Goal: Transaction & Acquisition: Obtain resource

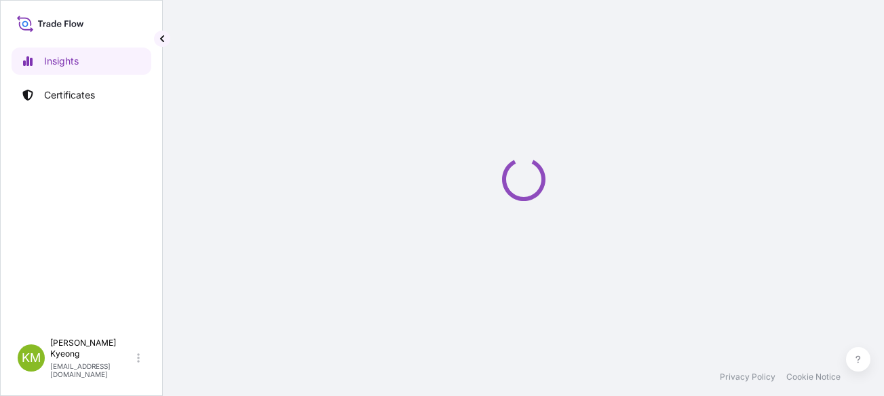
select select "2025"
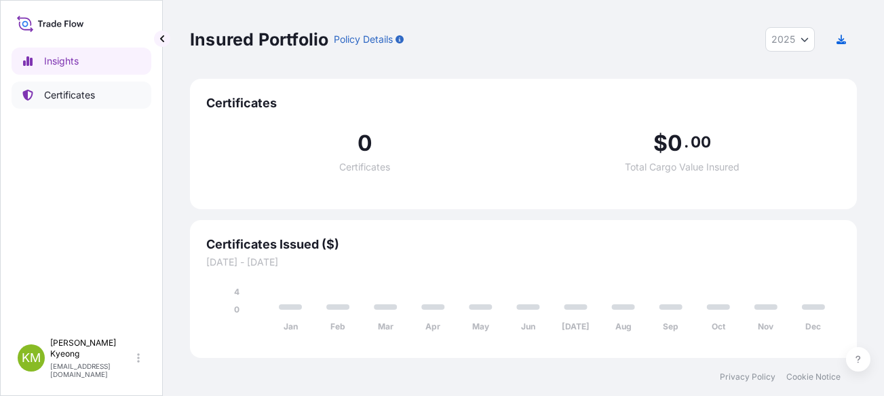
click at [74, 102] on link "Certificates" at bounding box center [82, 94] width 140 height 27
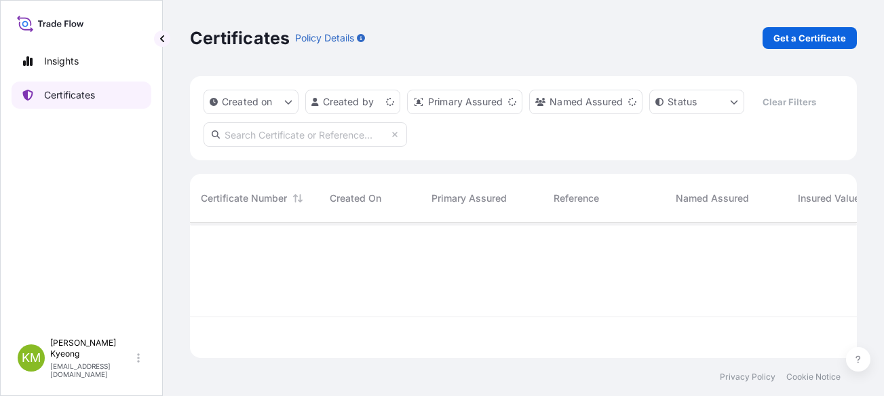
scroll to position [132, 657]
click at [777, 44] on p "Get a Certificate" at bounding box center [810, 38] width 73 height 14
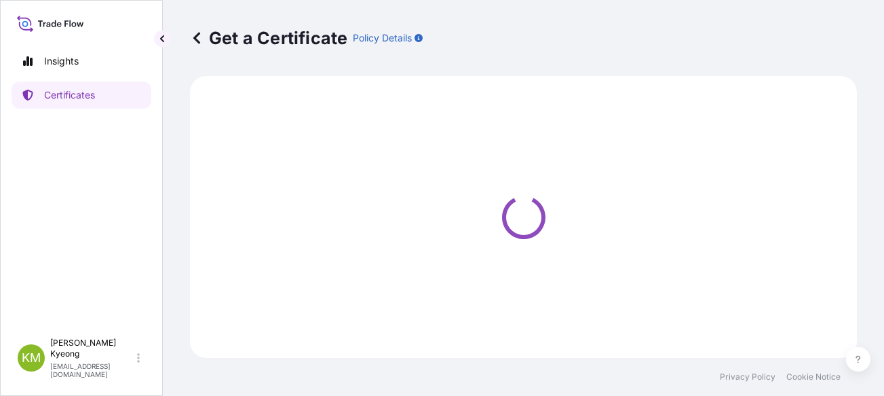
select select "Sea"
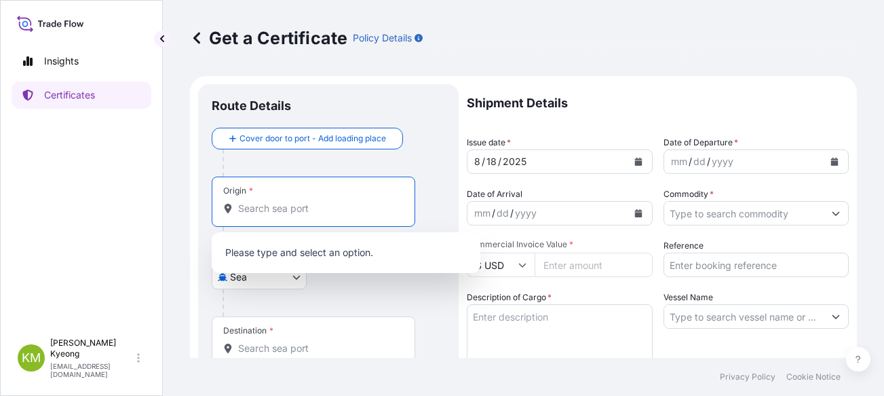
click at [270, 205] on input "Origin *" at bounding box center [318, 209] width 160 height 14
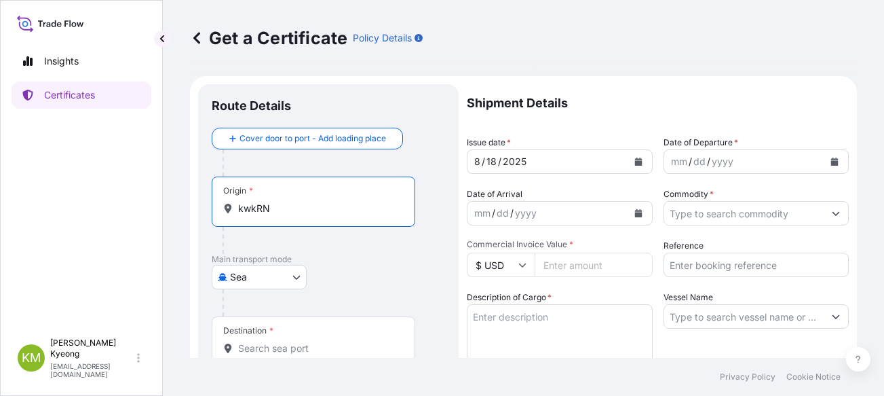
drag, startPoint x: 269, startPoint y: 207, endPoint x: 218, endPoint y: 209, distance: 50.9
click at [218, 209] on div "Origin * kwkRN" at bounding box center [314, 201] width 204 height 50
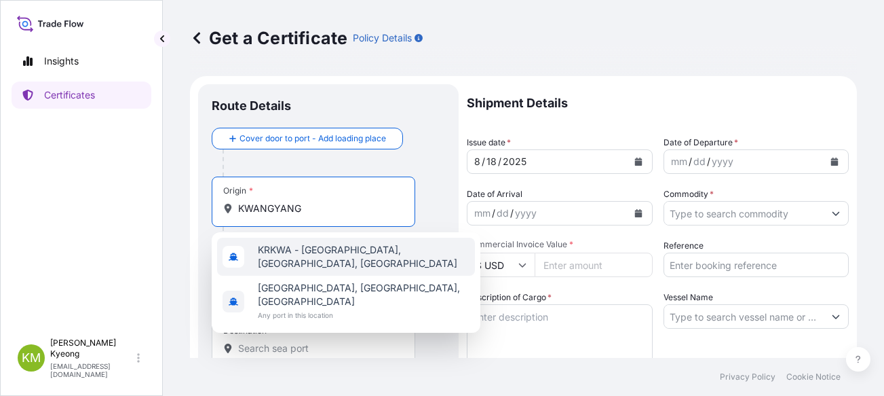
click at [313, 255] on span "KRKWA - [GEOGRAPHIC_DATA], [GEOGRAPHIC_DATA], [GEOGRAPHIC_DATA]" at bounding box center [364, 256] width 212 height 27
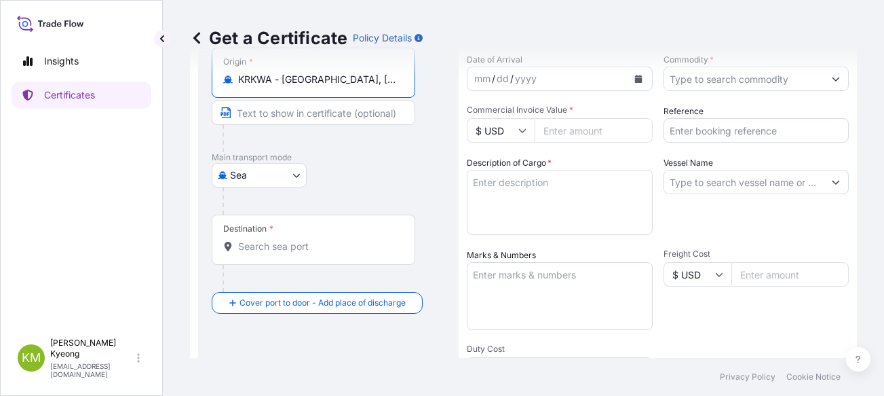
scroll to position [136, 0]
type input "KRKWA - [GEOGRAPHIC_DATA], [GEOGRAPHIC_DATA], [GEOGRAPHIC_DATA]"
click at [263, 250] on input "Destination *" at bounding box center [318, 245] width 160 height 14
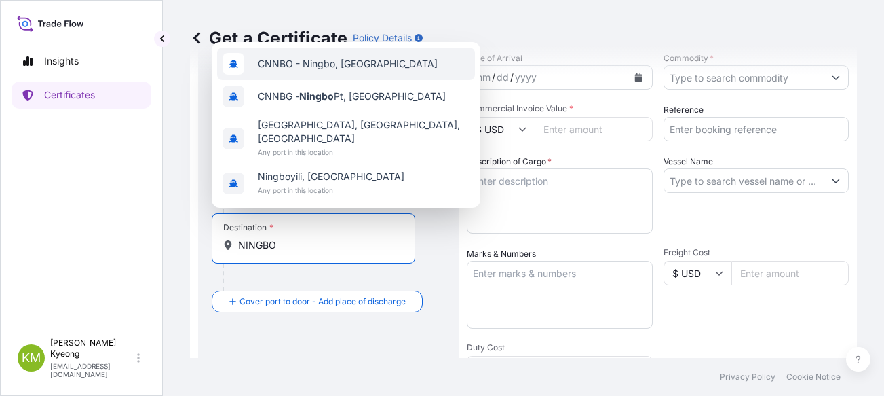
click at [318, 71] on span "CNNBO - Ningbo, [GEOGRAPHIC_DATA]" at bounding box center [348, 64] width 180 height 14
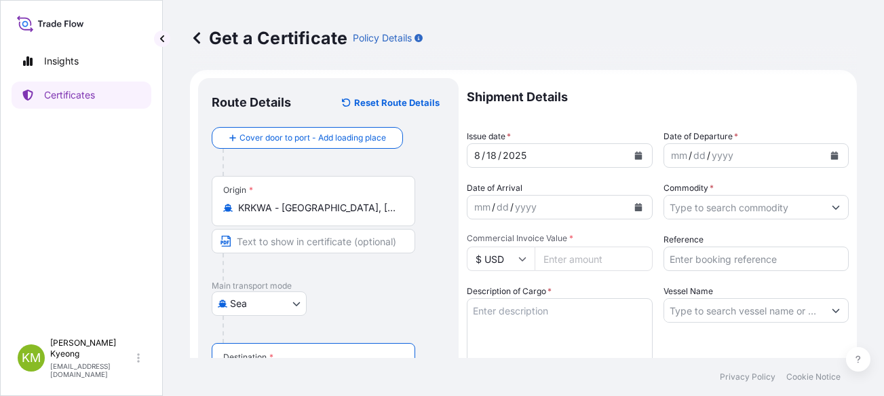
scroll to position [0, 0]
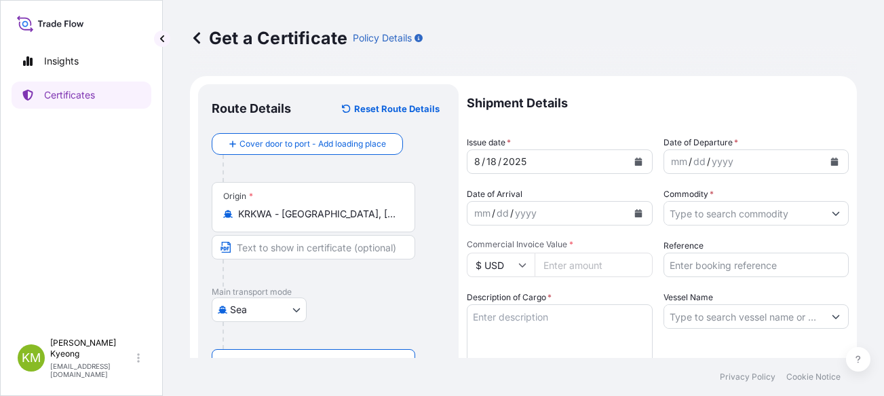
type input "CNNBO - Ningbo, [GEOGRAPHIC_DATA]"
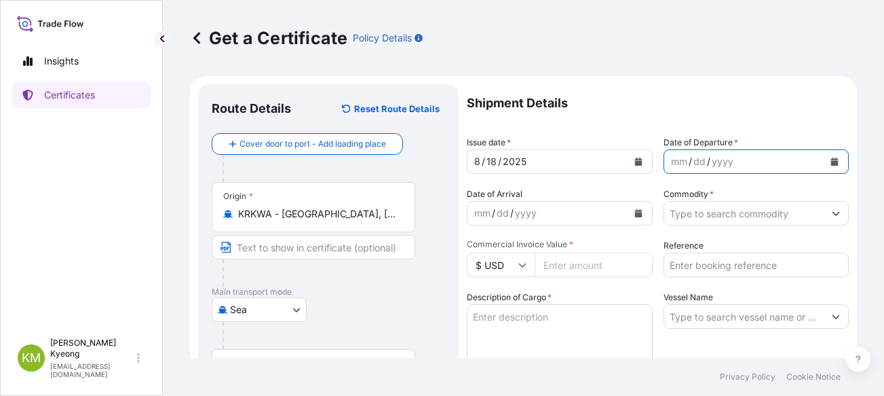
click at [831, 159] on icon "Calendar" at bounding box center [834, 161] width 7 height 8
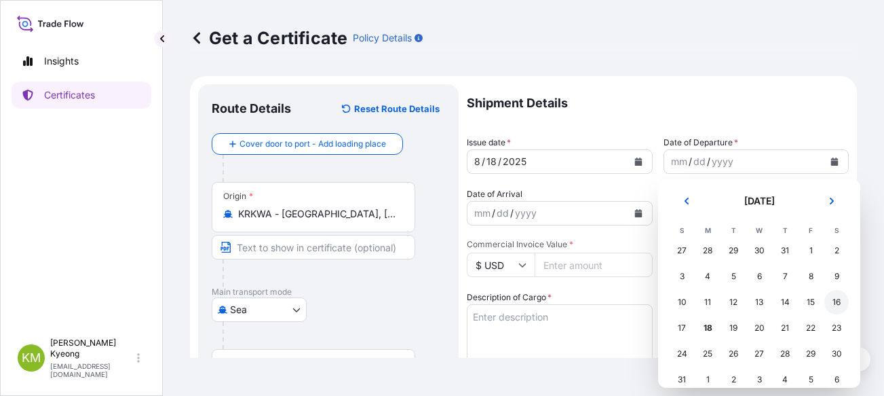
click at [839, 302] on div "16" at bounding box center [836, 302] width 24 height 24
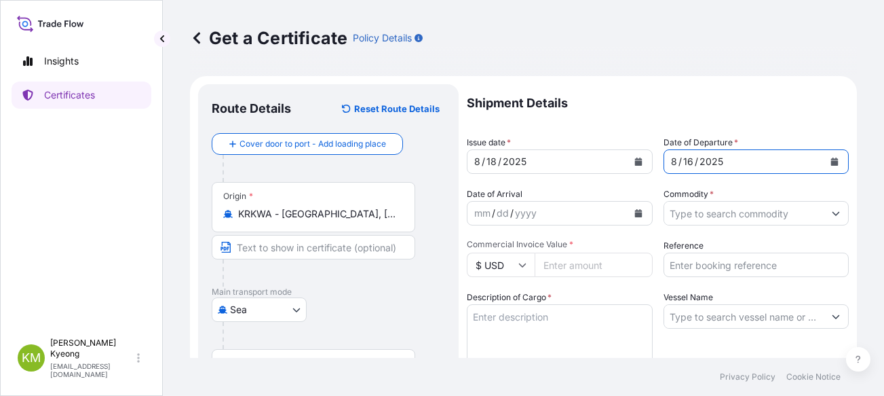
click at [757, 220] on input "Commodity *" at bounding box center [744, 213] width 160 height 24
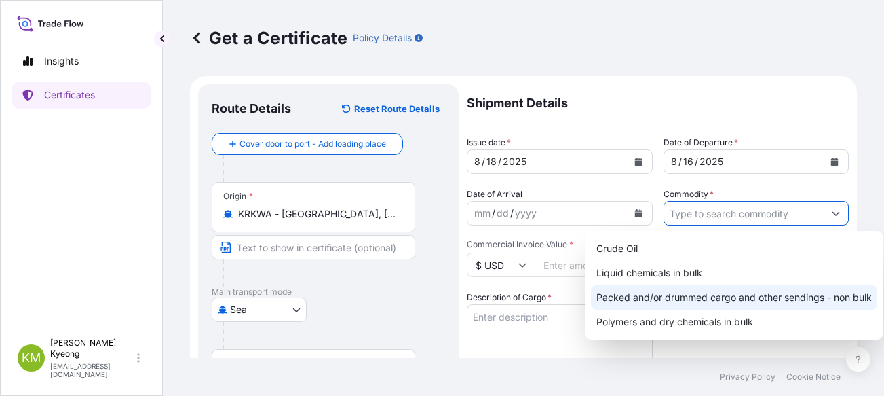
click at [820, 297] on div "Packed and/or drummed cargo and other sendings - non bulk" at bounding box center [734, 297] width 286 height 24
type input "Packed and/or drummed cargo and other sendings - non bulk"
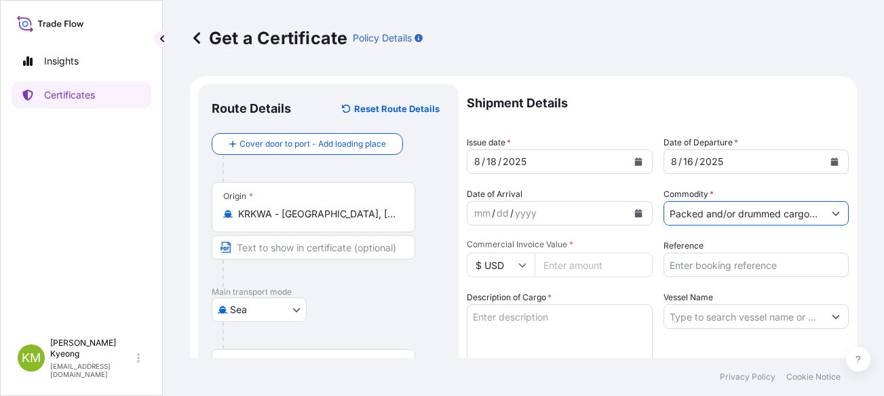
click at [556, 268] on input "Commercial Invoice Value *" at bounding box center [594, 264] width 118 height 24
type input "16800"
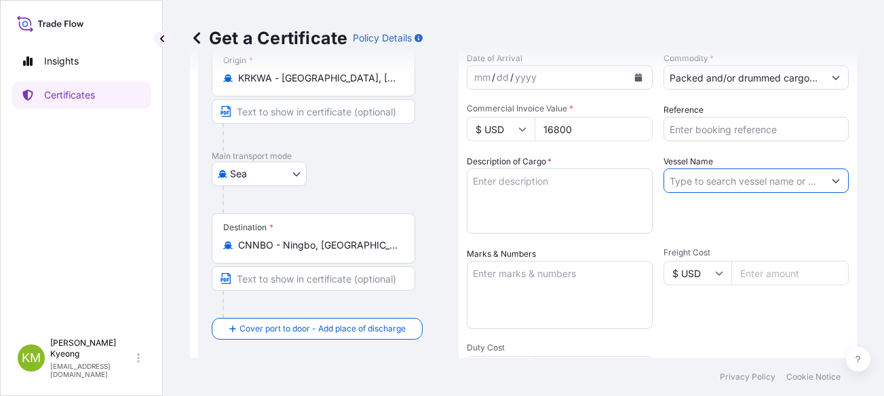
click at [783, 176] on input "Vessel Name" at bounding box center [744, 180] width 160 height 24
paste input "[MEDICAL_DATA][PERSON_NAME] /2525W"
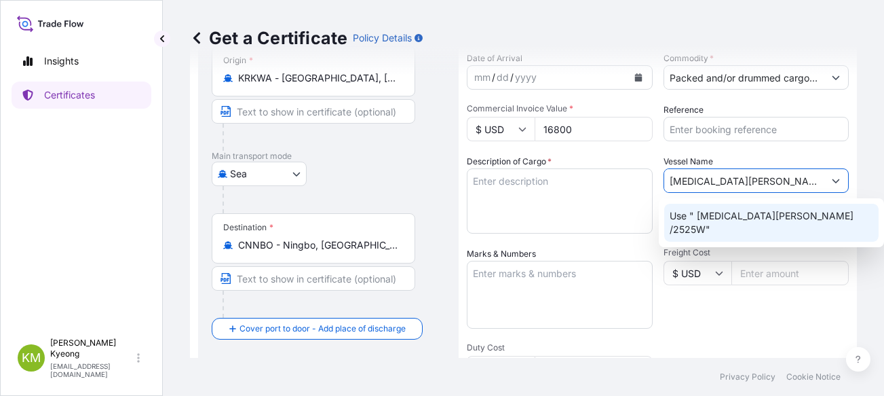
click at [710, 224] on div "Use " [MEDICAL_DATA][PERSON_NAME] /2525W"" at bounding box center [771, 223] width 214 height 38
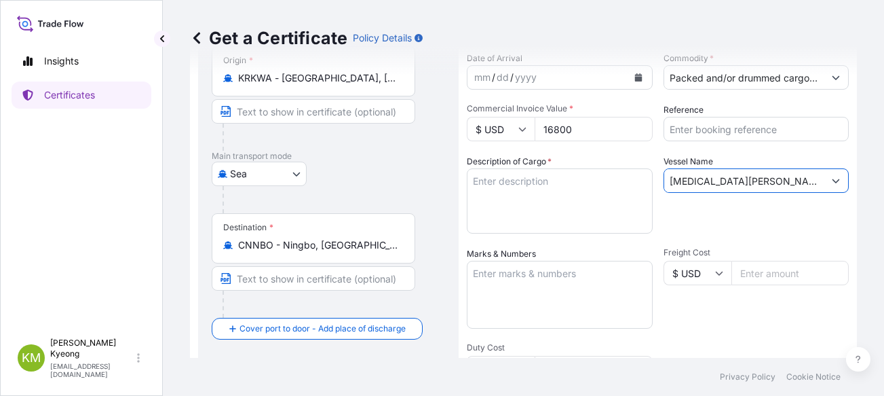
type input "[MEDICAL_DATA][PERSON_NAME] /2525W"
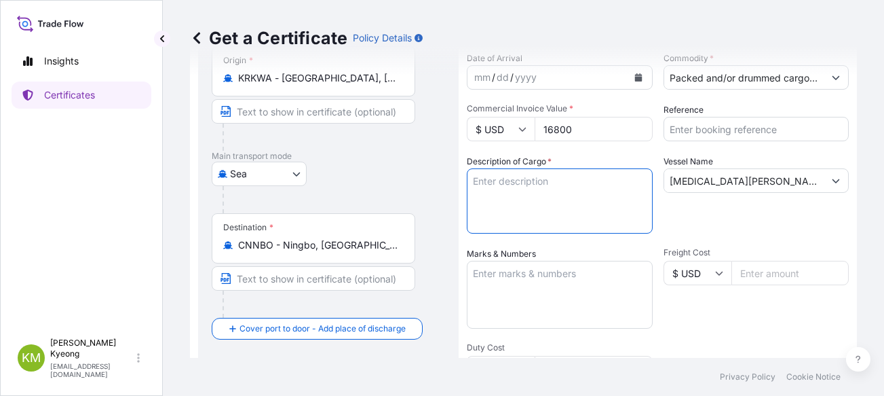
click at [562, 208] on textarea "Description of Cargo *" at bounding box center [560, 200] width 186 height 65
click at [795, 212] on div "Vessel Name [MEDICAL_DATA][PERSON_NAME] /2525W" at bounding box center [757, 194] width 186 height 79
drag, startPoint x: 483, startPoint y: 196, endPoint x: 484, endPoint y: 214, distance: 18.3
click at [484, 196] on textarea "Description of Cargo *" at bounding box center [560, 200] width 186 height 65
paste textarea "'POLYPROPYLENE YH461X QTY:12MT"
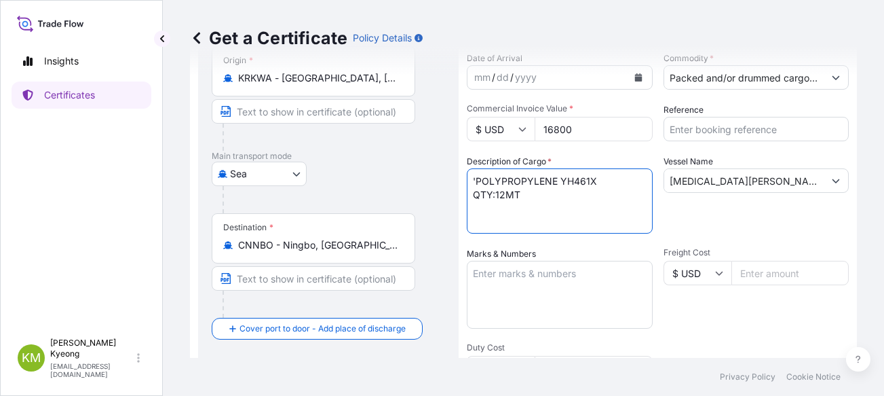
click at [472, 180] on textarea "'POLYPROPYLENE YH461X QTY:12MT" at bounding box center [560, 200] width 186 height 65
type textarea "POLYPROPYLENE YH461X QTY:12MT"
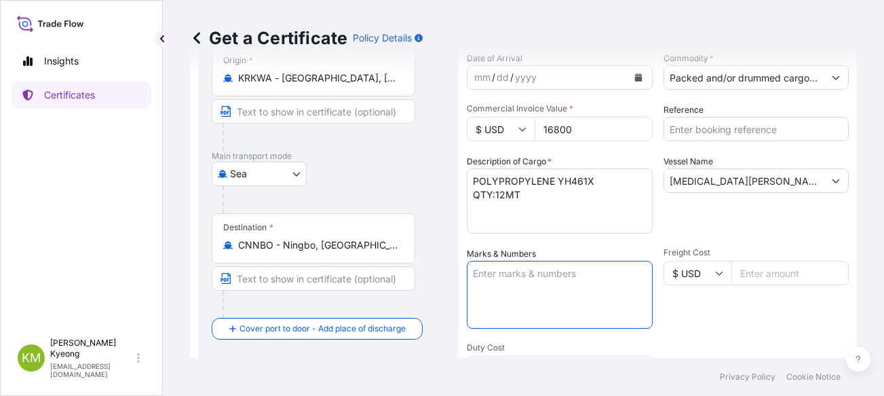
click at [515, 284] on textarea "Marks & Numbers" at bounding box center [560, 295] width 186 height 68
type textarea "N/M"
click at [717, 330] on div "Shipment Details Issue date * [DATE] Date of Departure * [DATE] Date of Arrival…" at bounding box center [658, 271] width 382 height 647
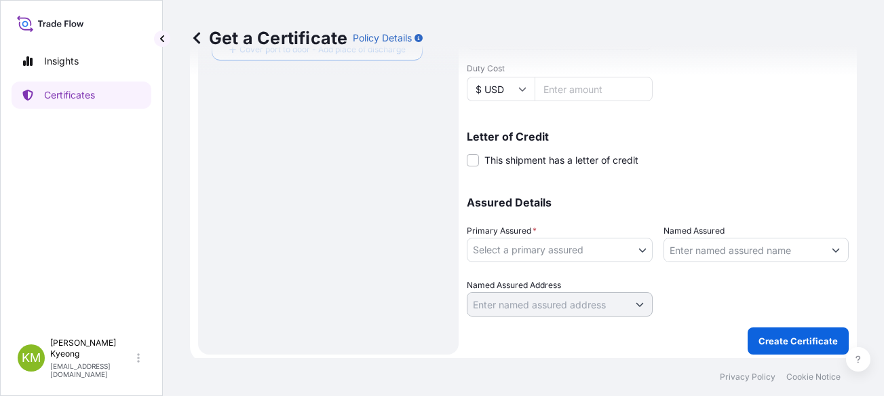
scroll to position [419, 0]
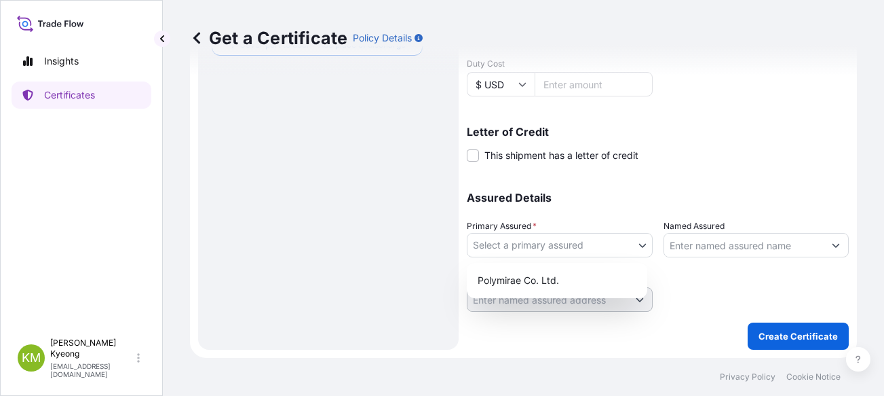
click at [510, 253] on body "Insights Certificates [PERSON_NAME] Min [PERSON_NAME] [EMAIL_ADDRESS][DOMAIN_NA…" at bounding box center [442, 198] width 884 height 396
click at [518, 279] on div "Polymirae Co. Ltd." at bounding box center [557, 280] width 170 height 24
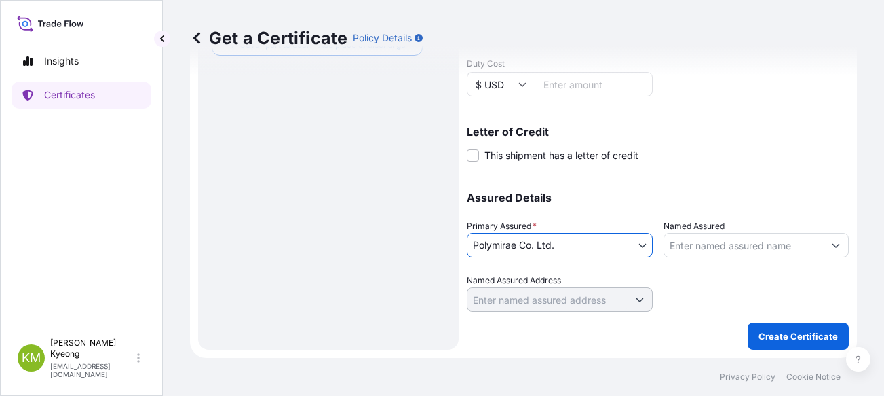
click at [691, 255] on input "Named Assured" at bounding box center [744, 245] width 160 height 24
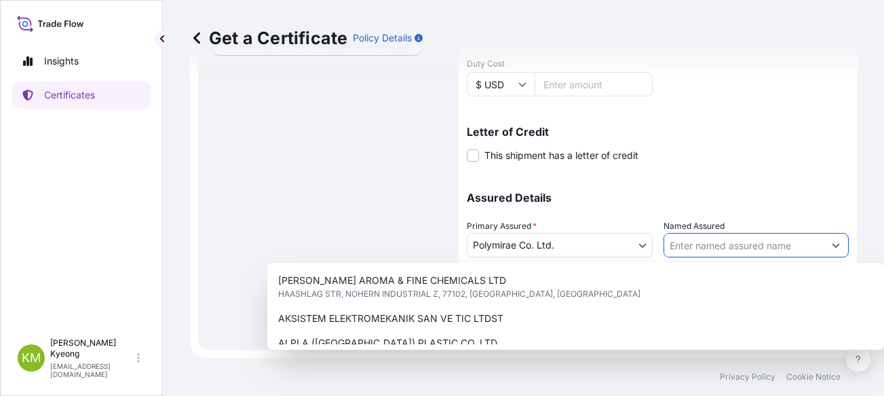
click at [687, 245] on input "Named Assured" at bounding box center [744, 245] width 160 height 24
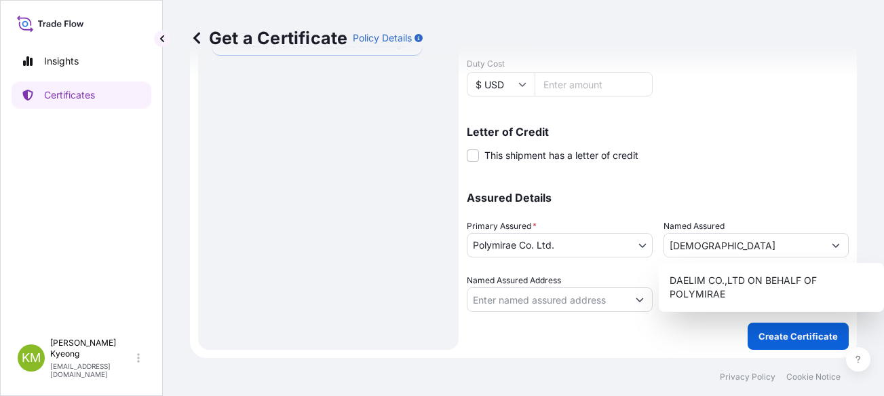
click at [740, 39] on div "Get a Certificate Policy Details" at bounding box center [523, 38] width 667 height 22
click at [713, 239] on input "[DEMOGRAPHIC_DATA]" at bounding box center [744, 245] width 160 height 24
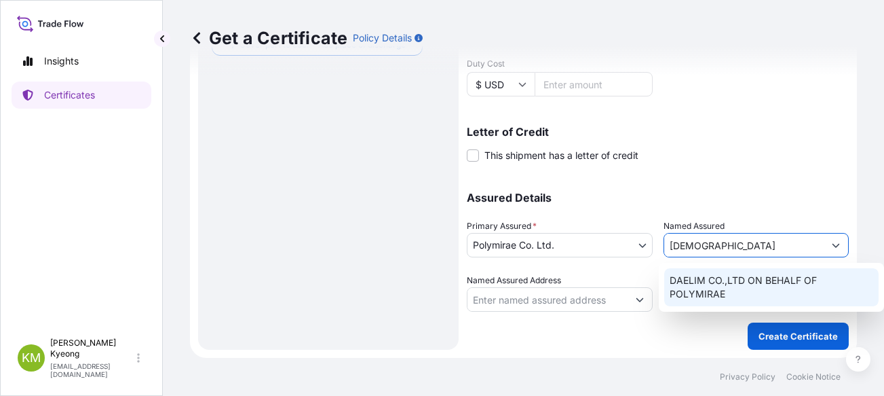
click at [721, 292] on div "DAELIM CO.,LTD ON BEHALF OF POLYMIRAE" at bounding box center [771, 287] width 214 height 38
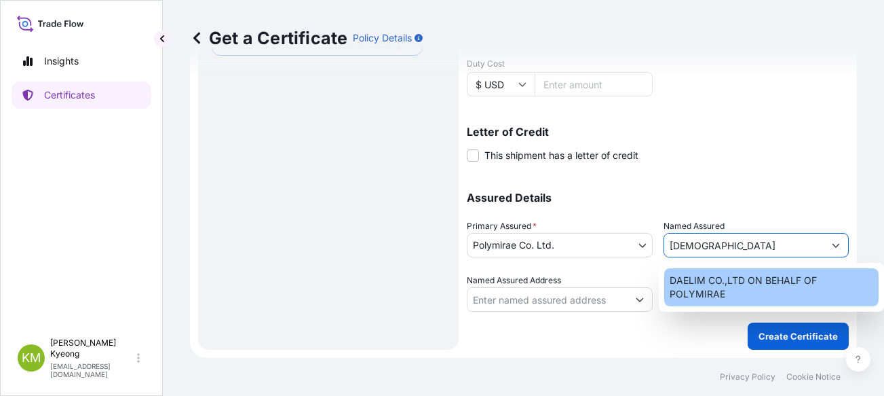
type input "DAELIM CO.,LTD ON BEHALF OF POLYMIRAE"
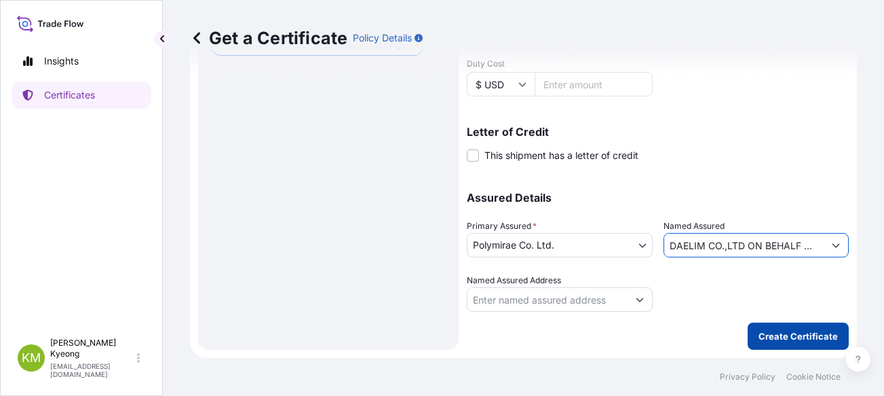
click at [777, 335] on p "Create Certificate" at bounding box center [798, 336] width 79 height 14
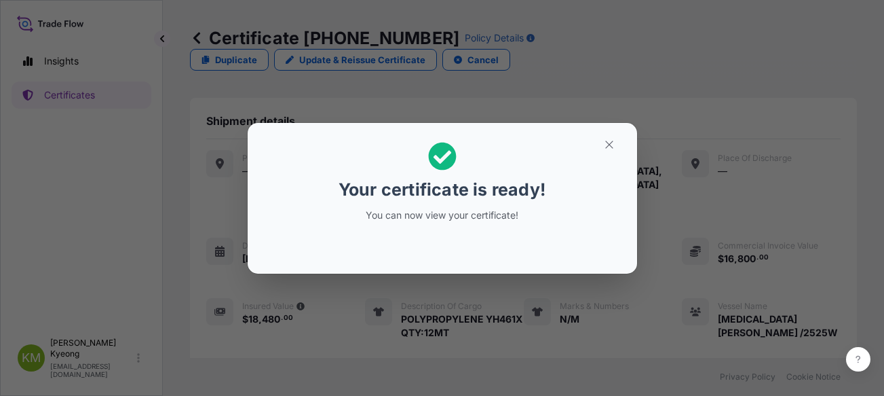
click at [453, 222] on div "Your certificate is ready! You can now view your certificate!" at bounding box center [442, 182] width 209 height 96
click at [617, 142] on button "button" at bounding box center [609, 145] width 34 height 22
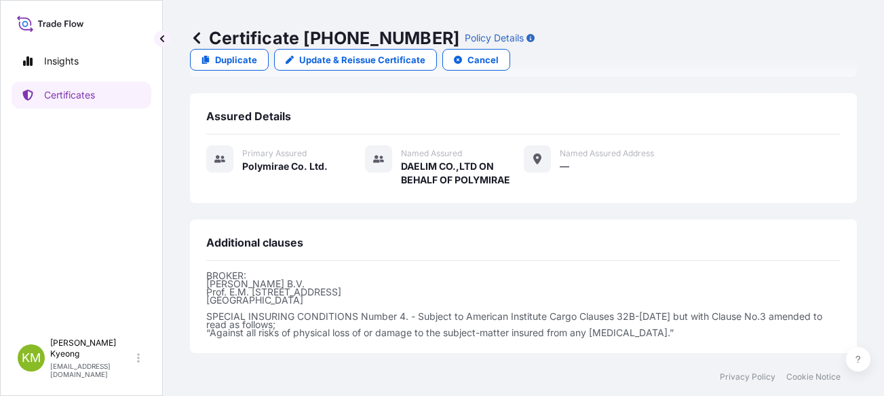
scroll to position [442, 0]
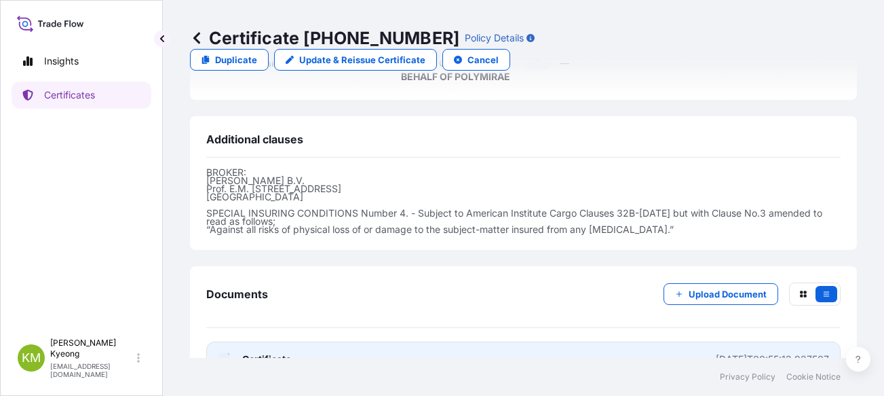
click at [278, 352] on span "Certificate" at bounding box center [266, 359] width 49 height 14
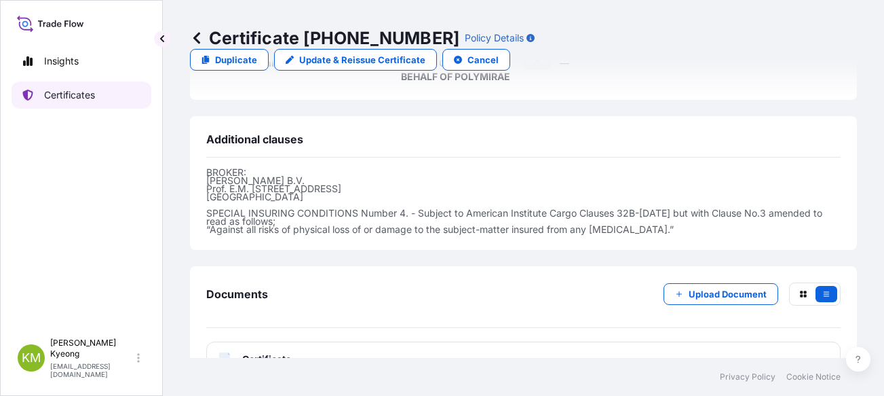
click at [98, 97] on link "Certificates" at bounding box center [82, 94] width 140 height 27
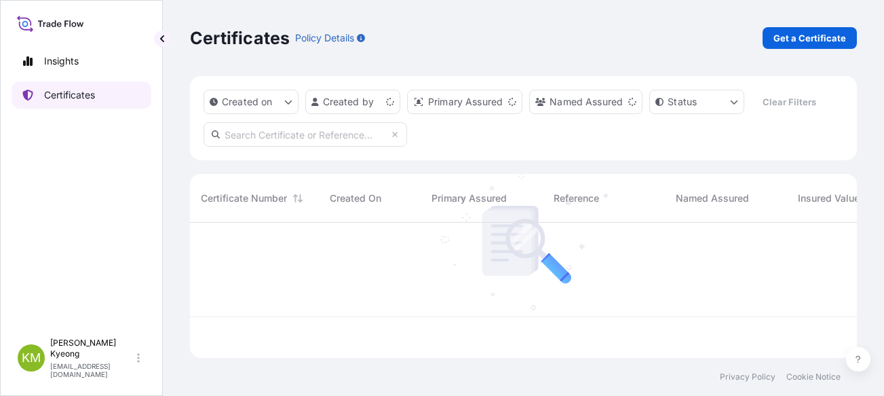
scroll to position [132, 657]
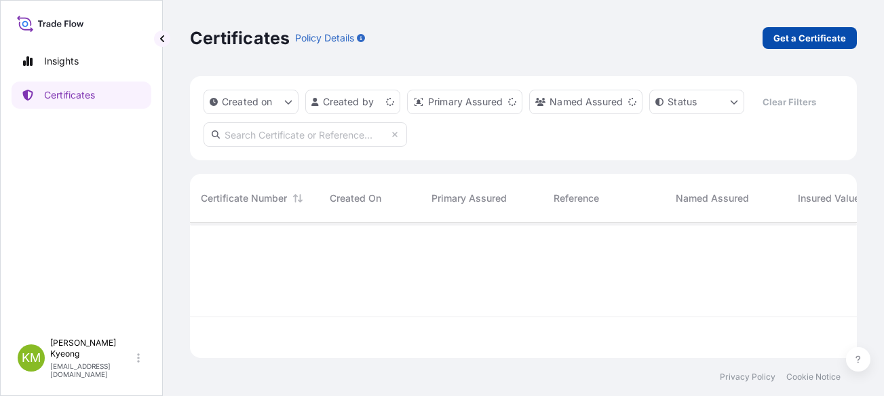
click at [830, 36] on p "Get a Certificate" at bounding box center [810, 38] width 73 height 14
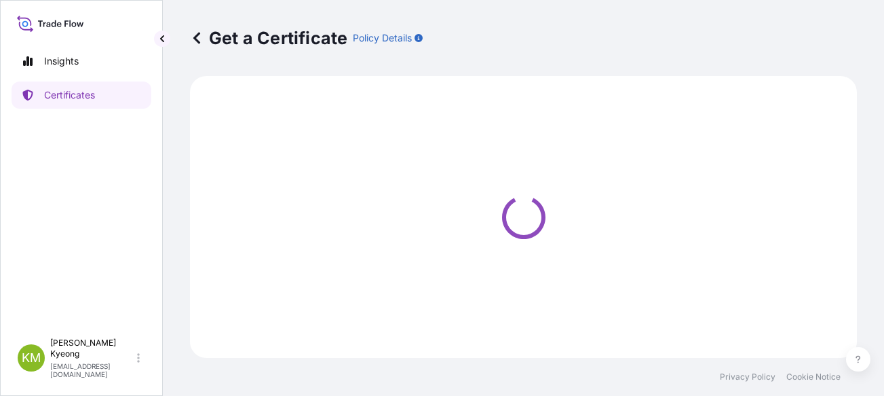
select select "Sea"
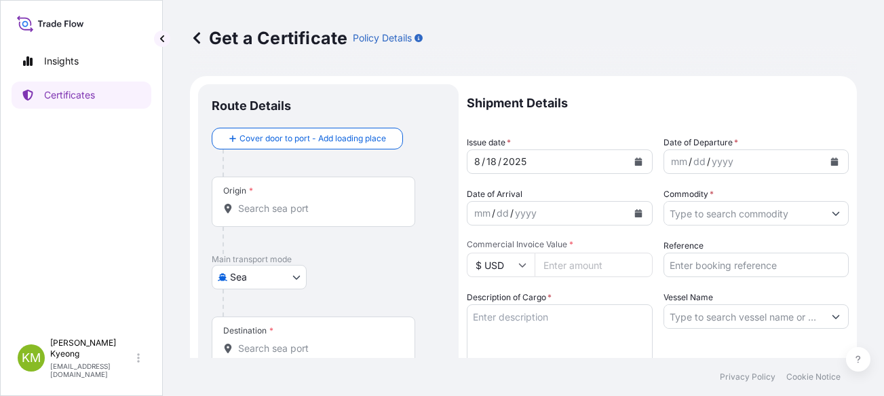
click at [271, 206] on input "Origin *" at bounding box center [318, 209] width 160 height 14
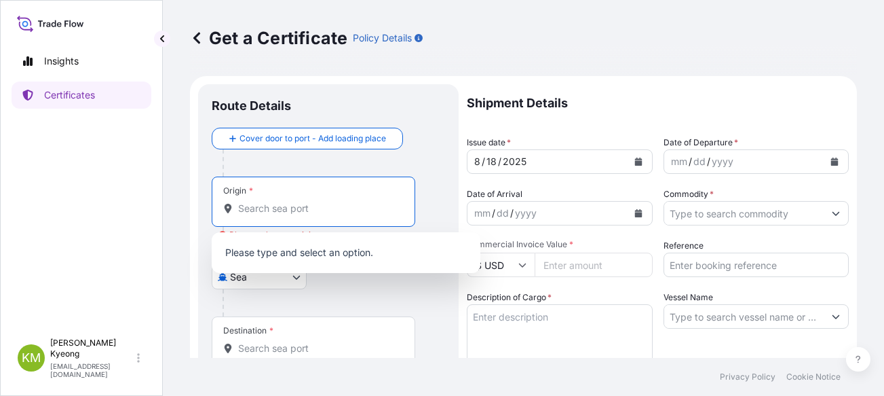
drag, startPoint x: 694, startPoint y: 105, endPoint x: 265, endPoint y: 166, distance: 432.6
click at [691, 102] on p "Shipment Details" at bounding box center [658, 103] width 382 height 38
click at [256, 209] on input "Origin * Please select an origin" at bounding box center [318, 209] width 160 height 14
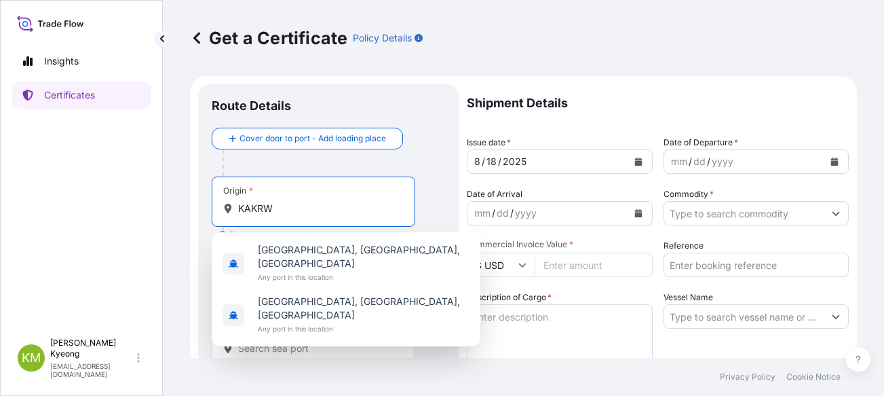
drag, startPoint x: 278, startPoint y: 207, endPoint x: 210, endPoint y: 219, distance: 68.8
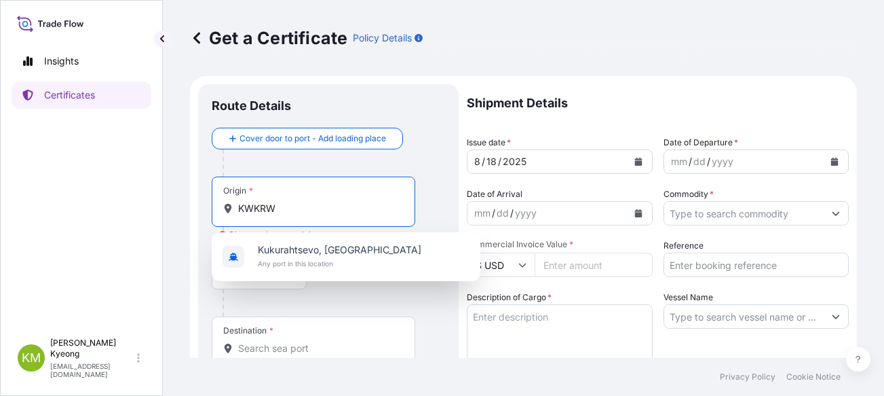
drag, startPoint x: 284, startPoint y: 211, endPoint x: 147, endPoint y: 212, distance: 137.1
click at [147, 211] on div "Insights Certificates [PERSON_NAME] Min [PERSON_NAME] [EMAIL_ADDRESS][DOMAIN_NA…" at bounding box center [442, 198] width 884 height 396
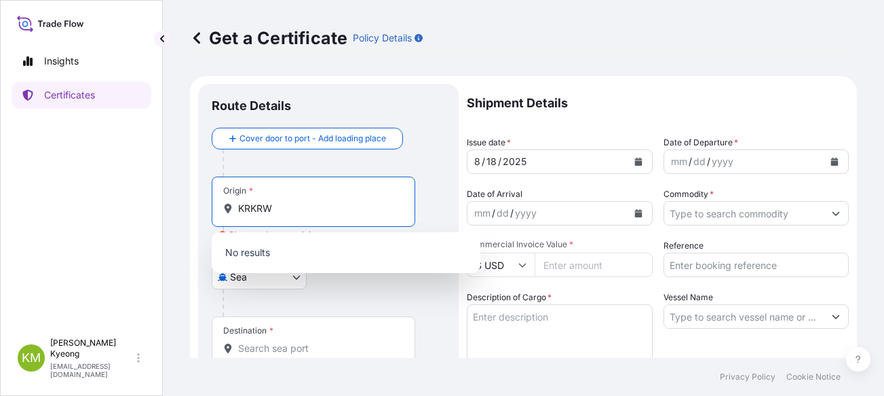
click at [248, 210] on input "KRKRW" at bounding box center [318, 209] width 160 height 14
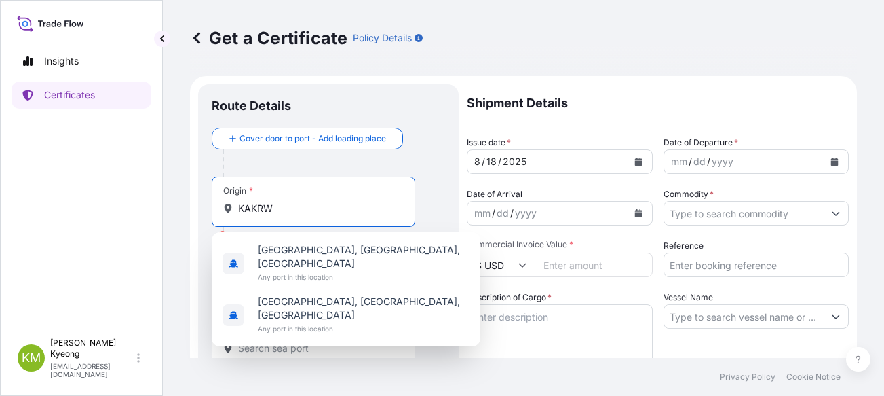
drag, startPoint x: 282, startPoint y: 213, endPoint x: 187, endPoint y: 204, distance: 96.1
click at [183, 206] on div "Get a Certificate Policy Details Route Details Cover door to port - Add loading…" at bounding box center [523, 179] width 721 height 358
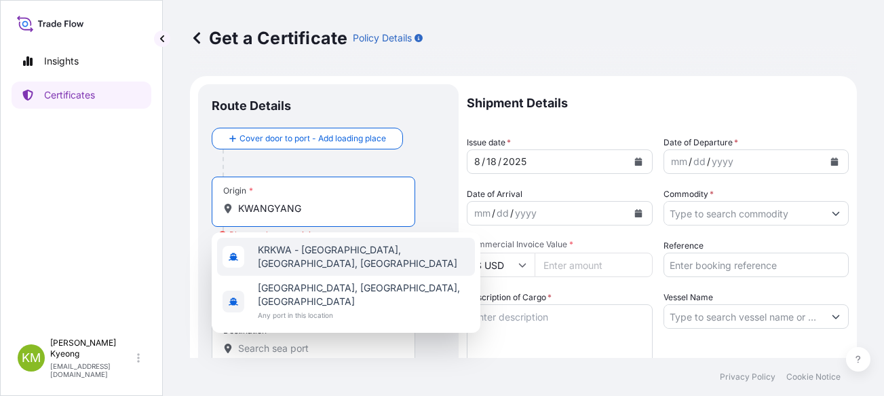
click at [274, 252] on span "KRKWA - [GEOGRAPHIC_DATA], [GEOGRAPHIC_DATA], [GEOGRAPHIC_DATA]" at bounding box center [364, 256] width 212 height 27
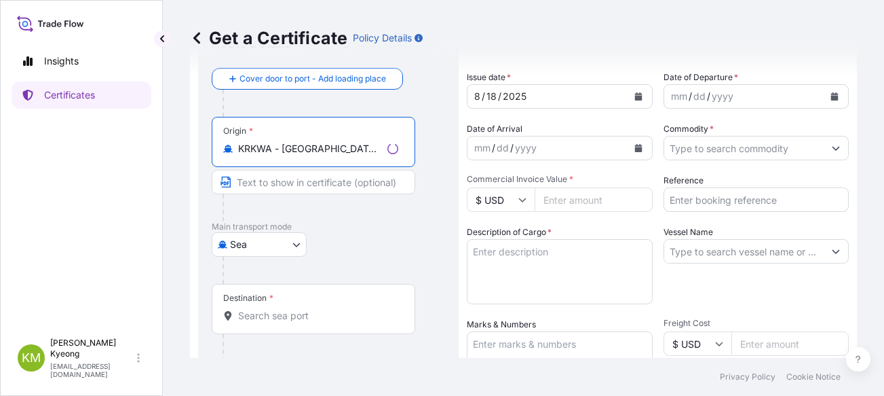
scroll to position [204, 0]
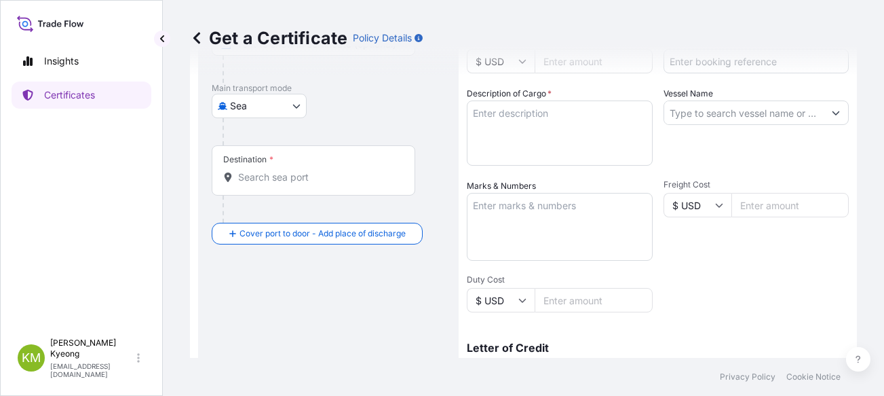
type input "KRKWA - [GEOGRAPHIC_DATA], [GEOGRAPHIC_DATA], [GEOGRAPHIC_DATA]"
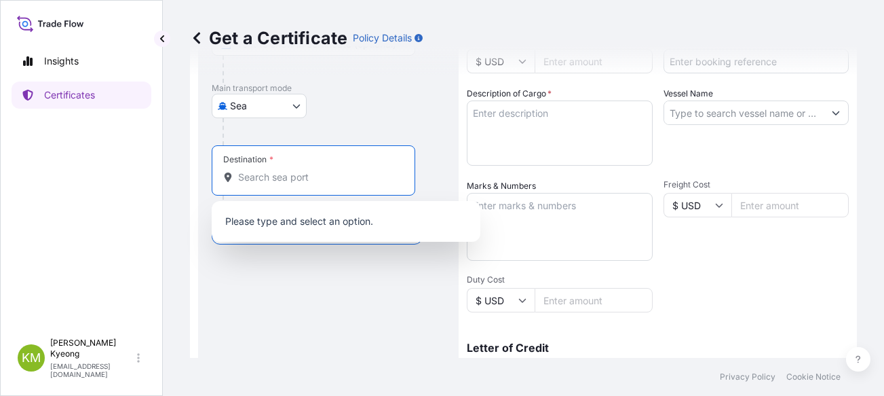
click at [252, 176] on input "Destination *" at bounding box center [318, 177] width 160 height 14
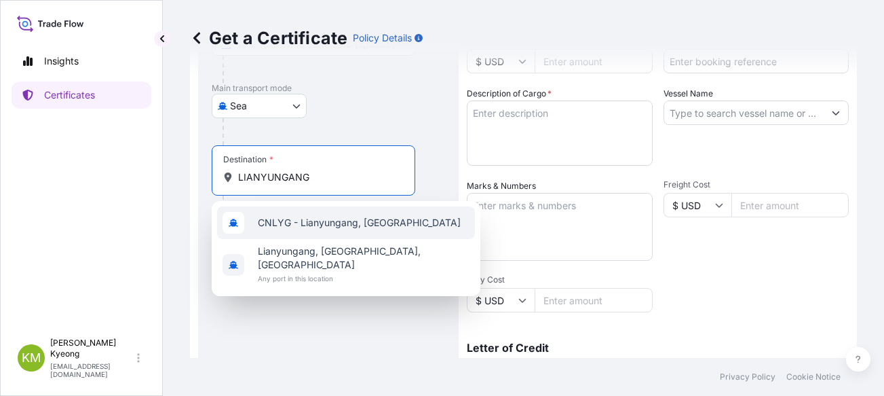
click at [357, 227] on span "CNLYG - Lianyungang, [GEOGRAPHIC_DATA]" at bounding box center [359, 223] width 203 height 14
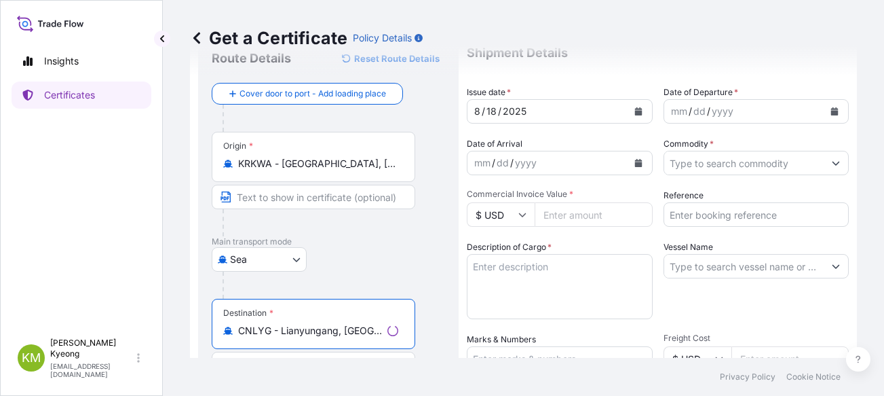
scroll to position [0, 0]
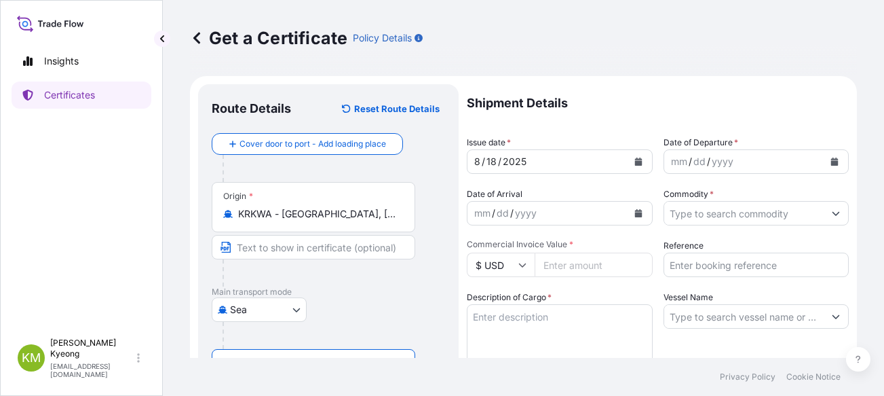
type input "CNLYG - Lianyungang, [GEOGRAPHIC_DATA]"
click at [434, 255] on div "Origin * [GEOGRAPHIC_DATA] - [GEOGRAPHIC_DATA], [GEOGRAPHIC_DATA], [GEOGRAPHIC_…" at bounding box center [328, 234] width 233 height 105
click at [824, 167] on button "Calendar" at bounding box center [835, 162] width 22 height 22
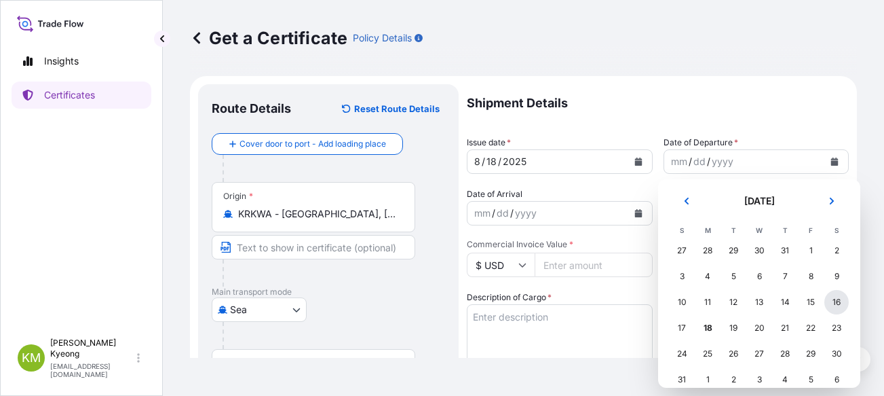
click at [836, 303] on div "16" at bounding box center [836, 302] width 24 height 24
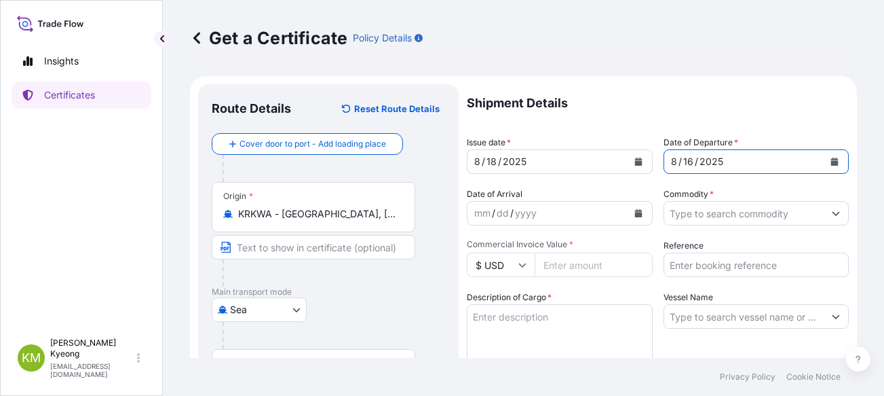
click at [720, 216] on input "Commodity *" at bounding box center [744, 213] width 160 height 24
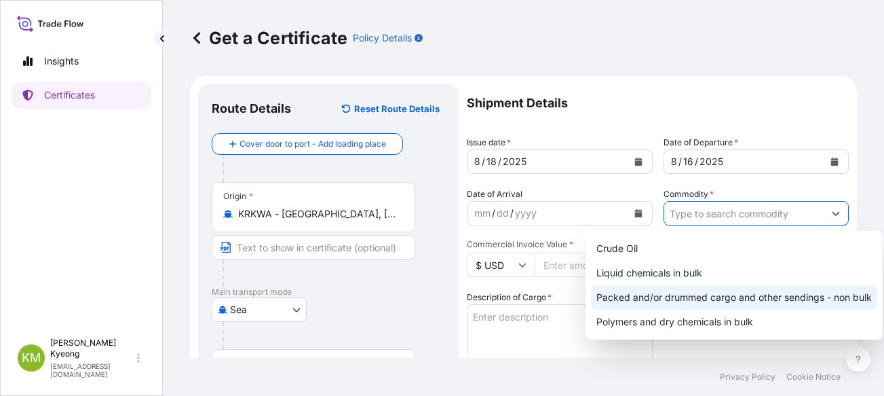
click at [753, 295] on div "Packed and/or drummed cargo and other sendings - non bulk" at bounding box center [734, 297] width 286 height 24
type input "Packed and/or drummed cargo and other sendings - non bulk"
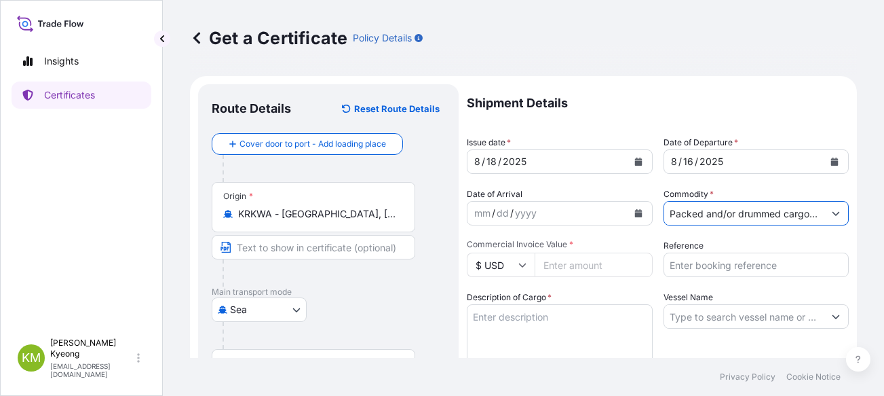
click at [586, 269] on input "Commercial Invoice Value *" at bounding box center [594, 264] width 118 height 24
type input "135360"
click at [537, 322] on textarea "Description of Cargo *" at bounding box center [560, 336] width 186 height 65
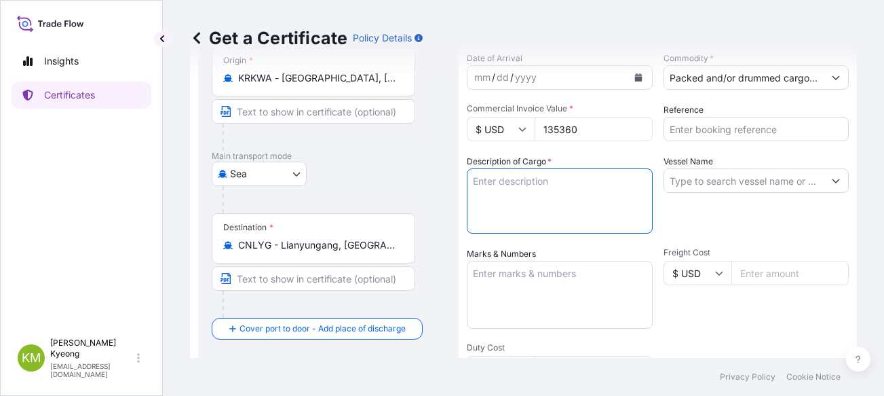
paste textarea "SUNNY DAISY /2525W"
type textarea "SUNNY DAISY /2525W"
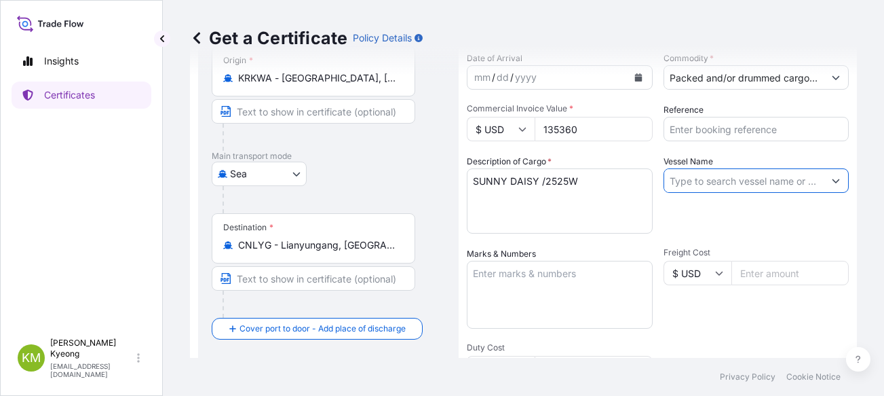
click at [723, 187] on input "Vessel Name" at bounding box center [744, 180] width 160 height 24
paste input "SUNNY DAISY /2525W"
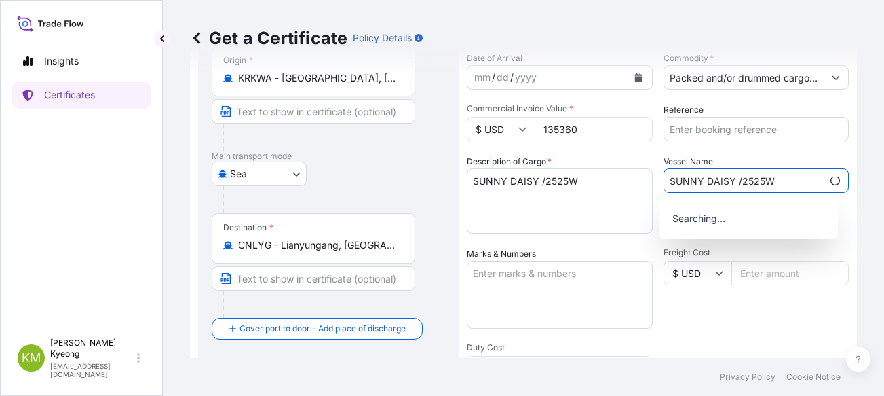
type input "SUNNY DAISY /2525W"
click at [573, 199] on textarea "SUNNY DAISY /2525W" at bounding box center [560, 200] width 186 height 65
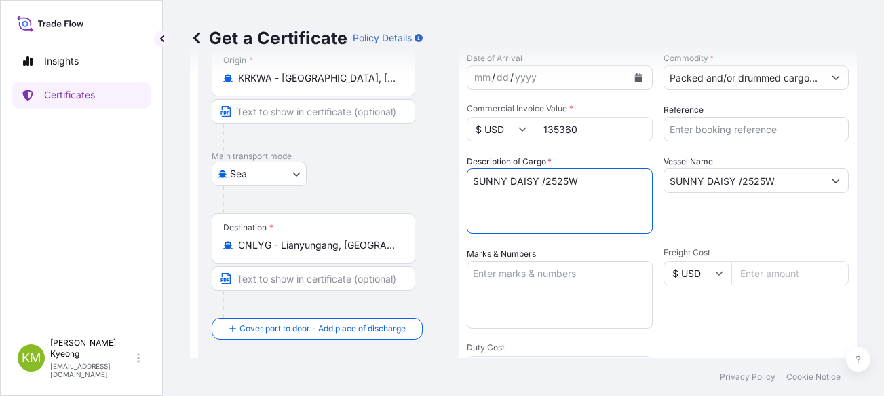
drag, startPoint x: 588, startPoint y: 187, endPoint x: 290, endPoint y: 131, distance: 303.0
click at [308, 131] on form "Route Details Reset Route Details Cover door to port - Add loading place Place …" at bounding box center [523, 290] width 667 height 701
paste textarea "'POLYPROPYLENE RESIN YH461Y QTY:96MT"
click at [473, 183] on textarea "'POLYPROPYLENE RESIN YH461Y QTY:96MT" at bounding box center [560, 200] width 186 height 65
type textarea "POLYPROPYLENE RESIN YH461Y QTY:96MT"
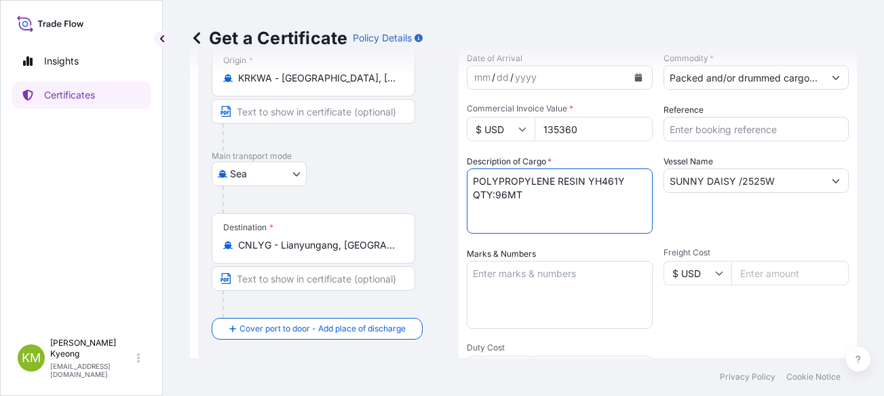
click at [527, 280] on textarea "Marks & Numbers" at bounding box center [560, 295] width 186 height 68
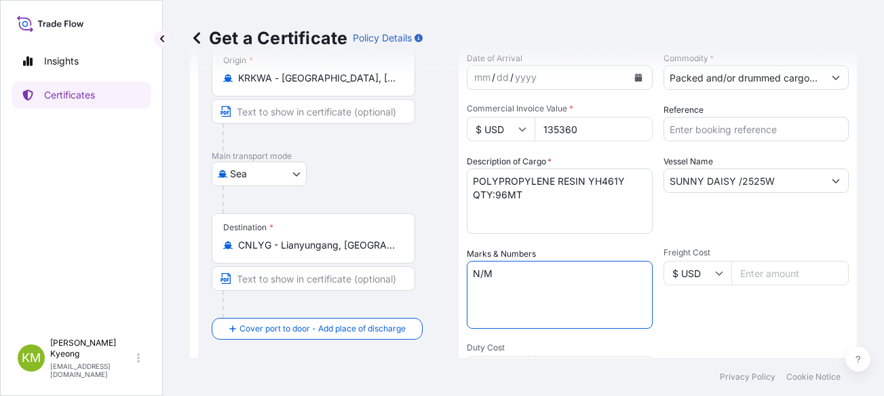
type textarea "N/M"
click at [746, 326] on div "Freight Cost $ USD" at bounding box center [757, 287] width 186 height 81
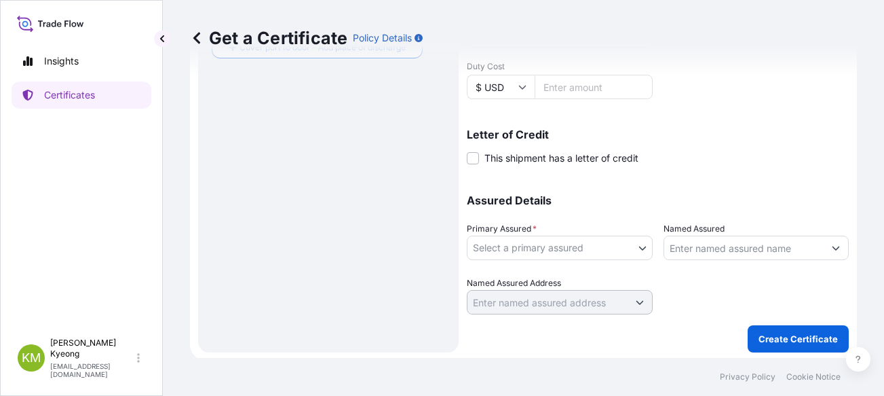
scroll to position [419, 0]
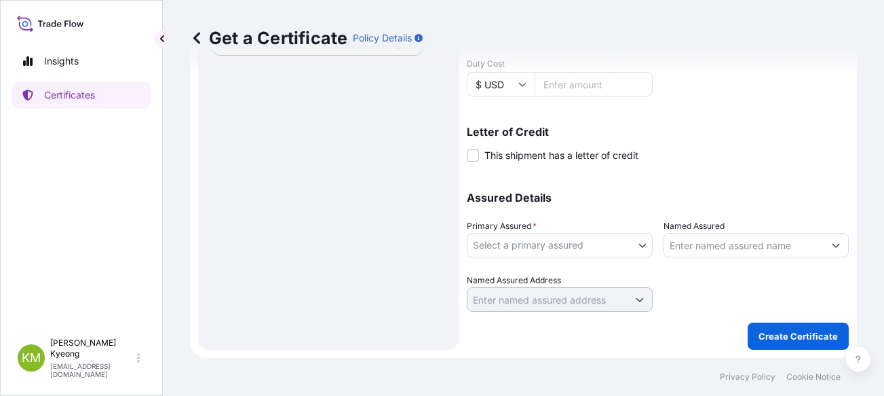
click at [560, 244] on body "Insights Certificates [PERSON_NAME] Min [PERSON_NAME] [EMAIL_ADDRESS][DOMAIN_NA…" at bounding box center [442, 198] width 884 height 396
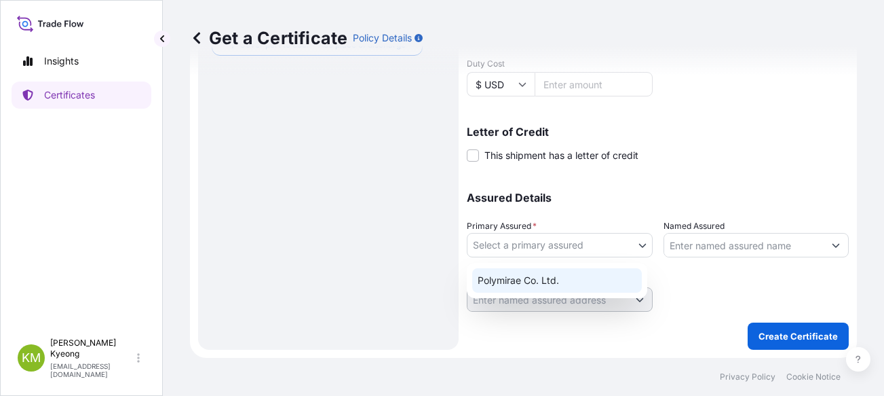
click at [559, 271] on div "Polymirae Co. Ltd." at bounding box center [557, 280] width 170 height 24
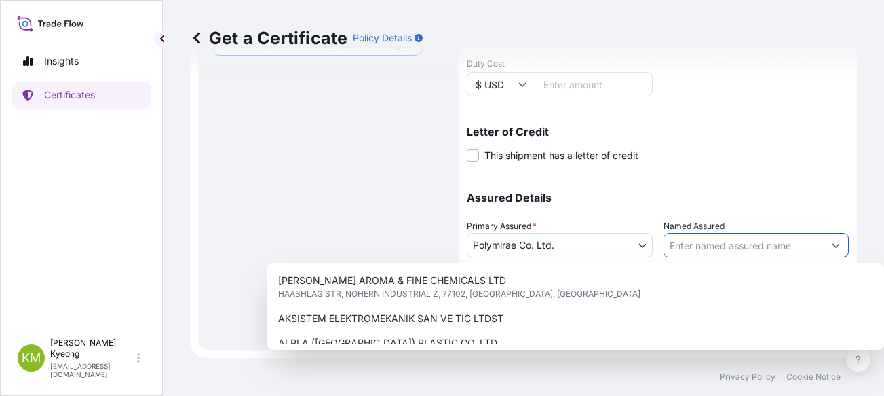
click at [710, 248] on input "Named Assured" at bounding box center [744, 245] width 160 height 24
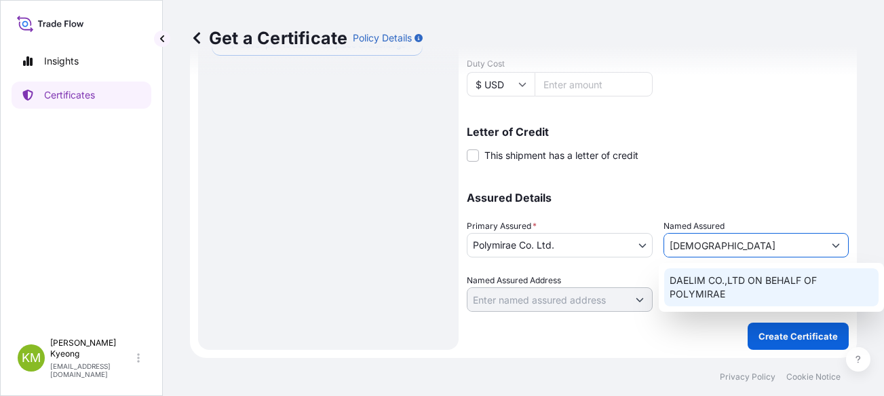
click at [713, 275] on span "DAELIM CO.,LTD ON BEHALF OF POLYMIRAE" at bounding box center [772, 286] width 204 height 27
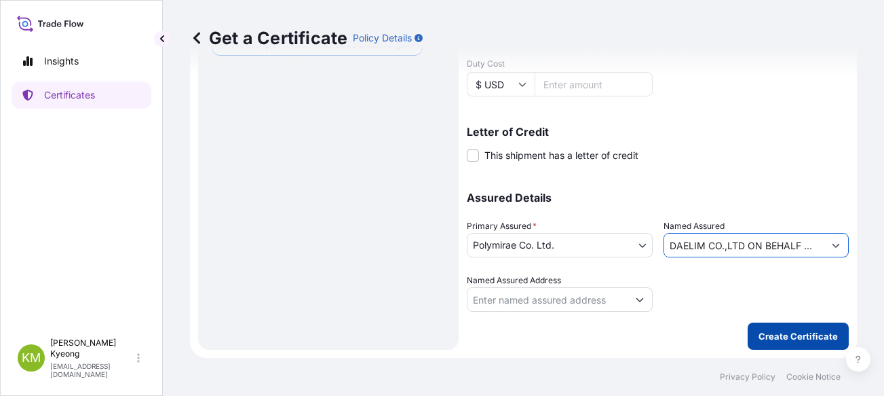
type input "DAELIM CO.,LTD ON BEHALF OF POLYMIRAE"
click at [779, 339] on p "Create Certificate" at bounding box center [798, 336] width 79 height 14
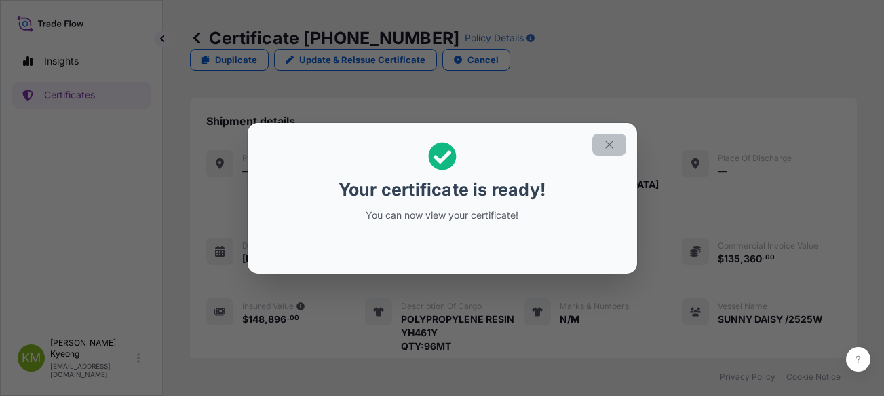
click at [609, 147] on icon "button" at bounding box center [609, 144] width 12 height 12
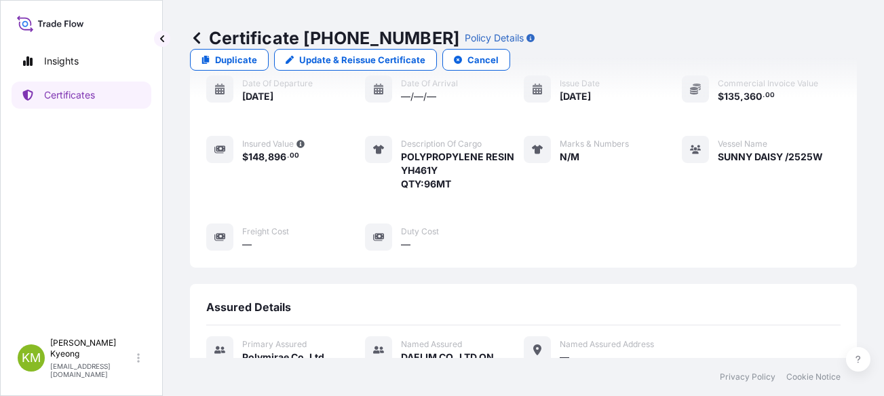
scroll to position [442, 0]
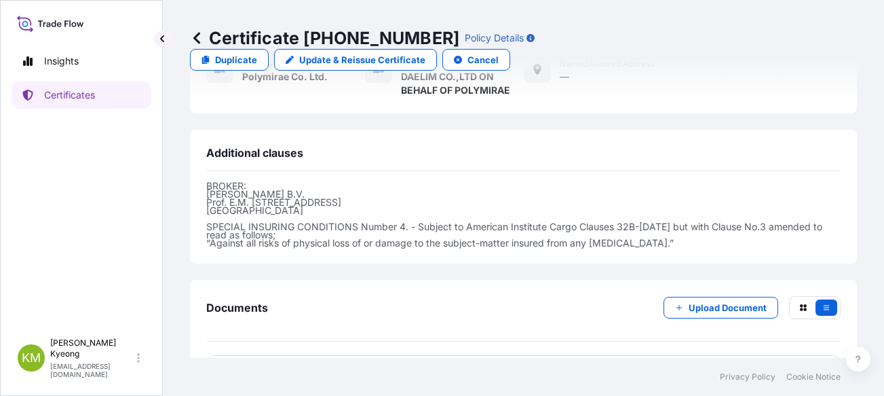
click at [290, 366] on span "Certificate" at bounding box center [266, 373] width 49 height 14
click at [271, 366] on span "Certificate" at bounding box center [266, 373] width 49 height 14
click at [244, 366] on span "Certificate" at bounding box center [266, 373] width 49 height 14
click at [90, 91] on p "Certificates" at bounding box center [69, 95] width 51 height 14
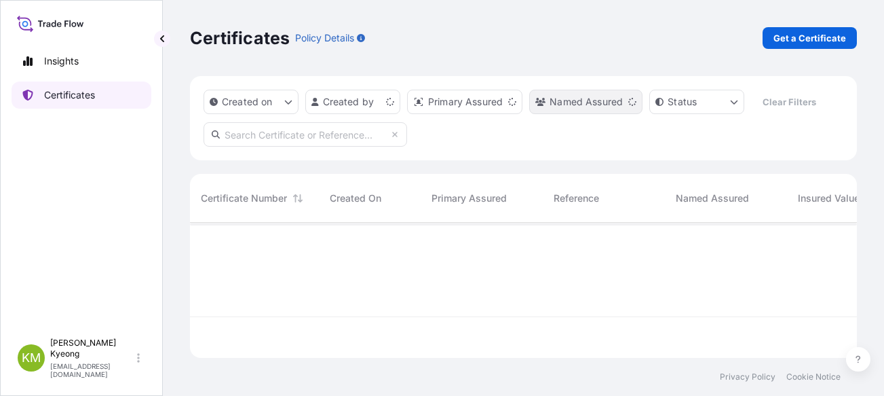
scroll to position [132, 657]
click at [808, 41] on p "Get a Certificate" at bounding box center [810, 38] width 73 height 14
select select "Sea"
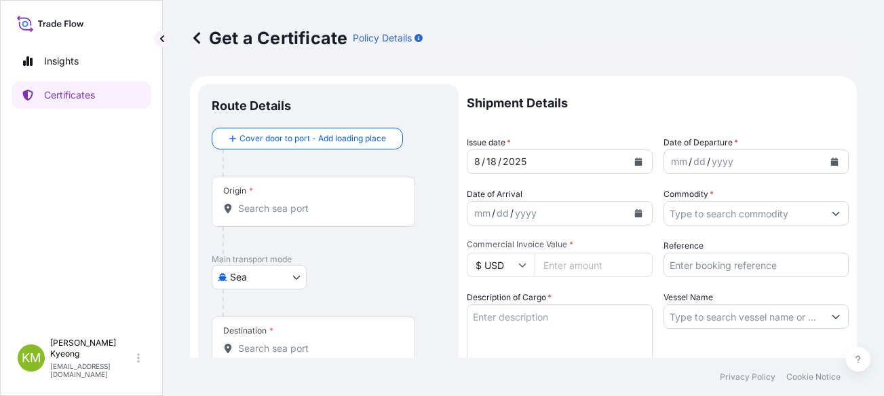
click at [269, 208] on input "Origin *" at bounding box center [318, 209] width 160 height 14
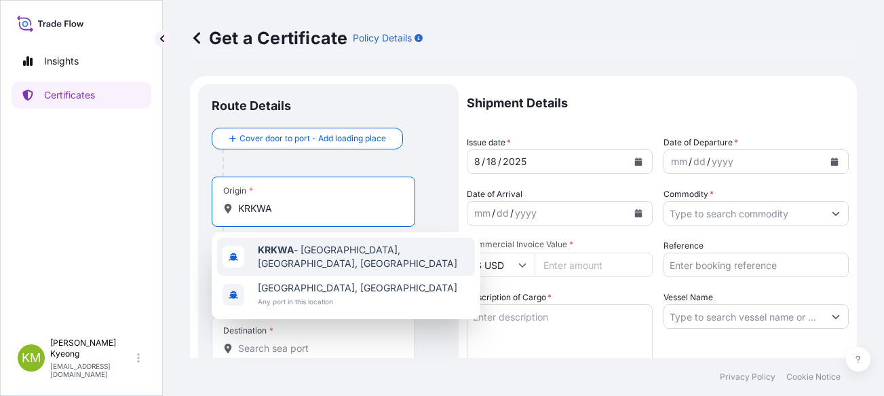
click at [280, 248] on b "KRKWA" at bounding box center [276, 250] width 36 height 12
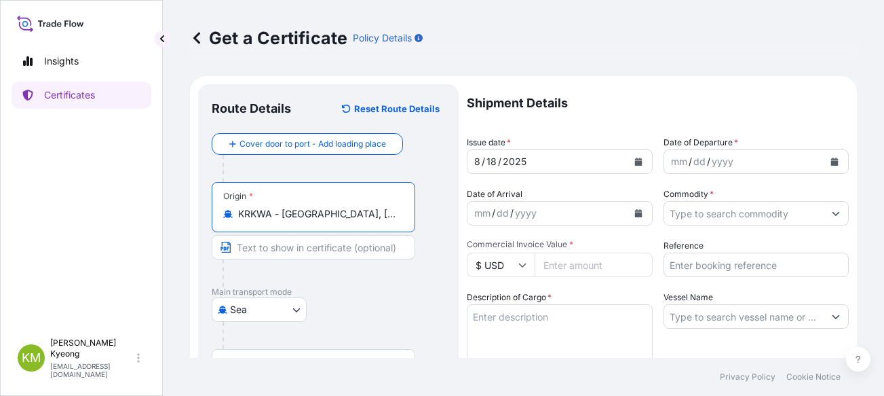
type input "KRKWA - [GEOGRAPHIC_DATA], [GEOGRAPHIC_DATA], [GEOGRAPHIC_DATA]"
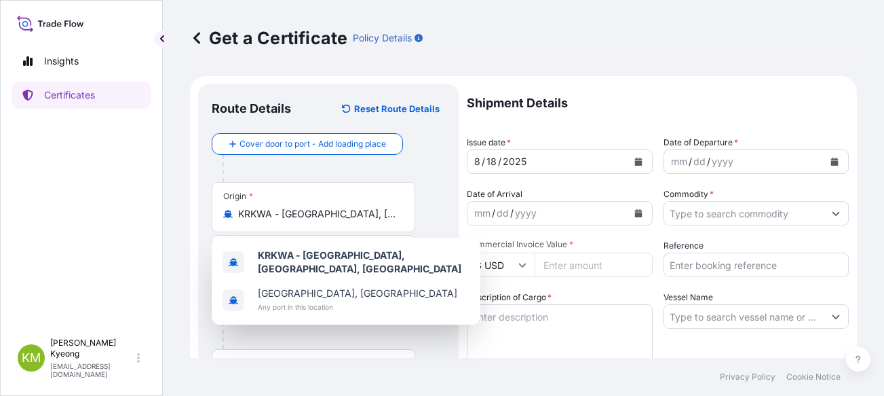
click at [569, 49] on div "Get a Certificate Policy Details" at bounding box center [523, 38] width 667 height 76
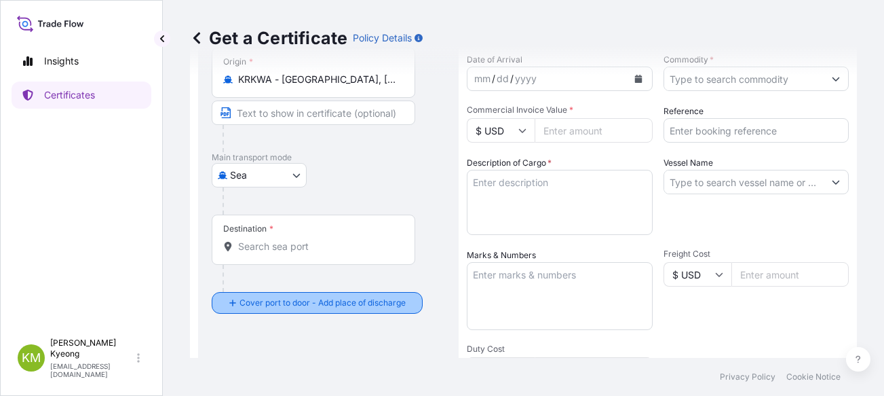
scroll to position [136, 0]
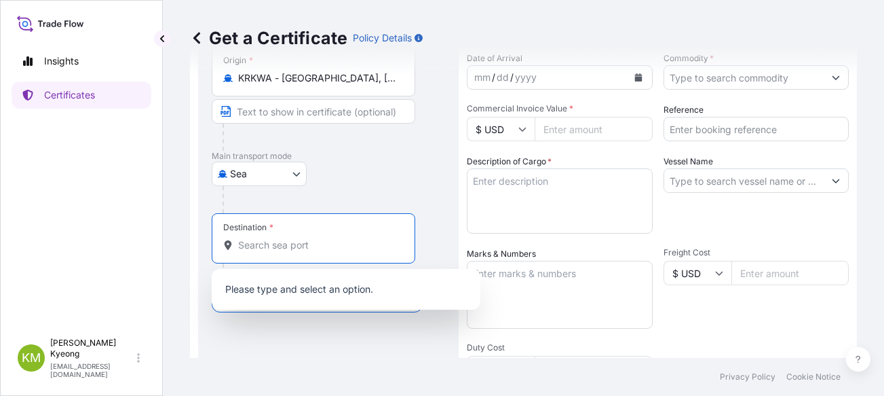
click at [325, 250] on input "Destination *" at bounding box center [318, 245] width 160 height 14
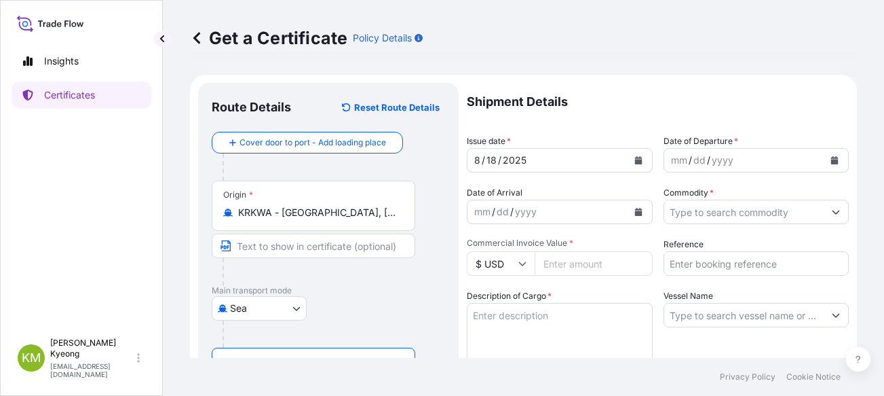
scroll to position [0, 0]
type input "CNSGH - [GEOGRAPHIC_DATA], [GEOGRAPHIC_DATA]"
click at [831, 164] on icon "Calendar" at bounding box center [834, 161] width 7 height 8
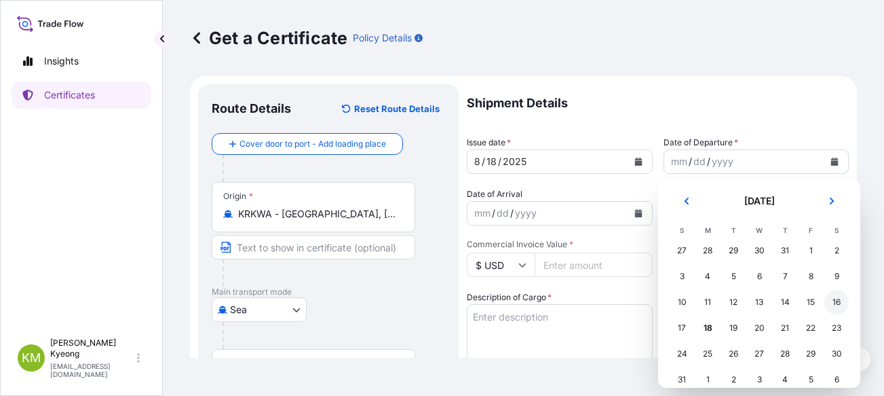
click at [836, 309] on div "16" at bounding box center [836, 302] width 24 height 24
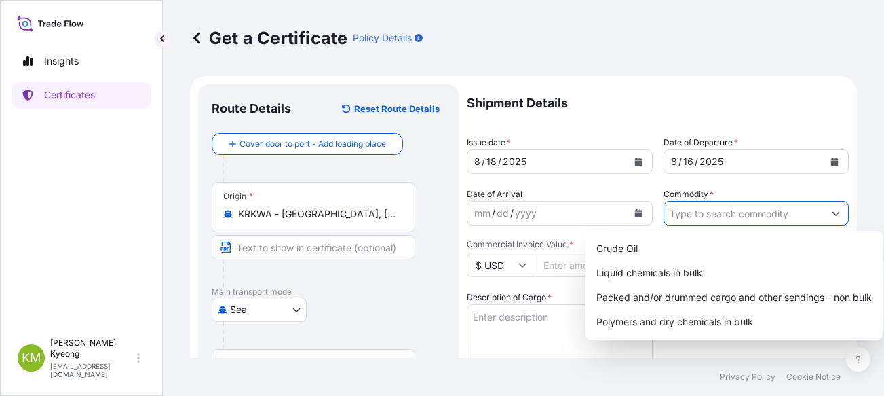
click at [718, 210] on input "Commodity *" at bounding box center [744, 213] width 160 height 24
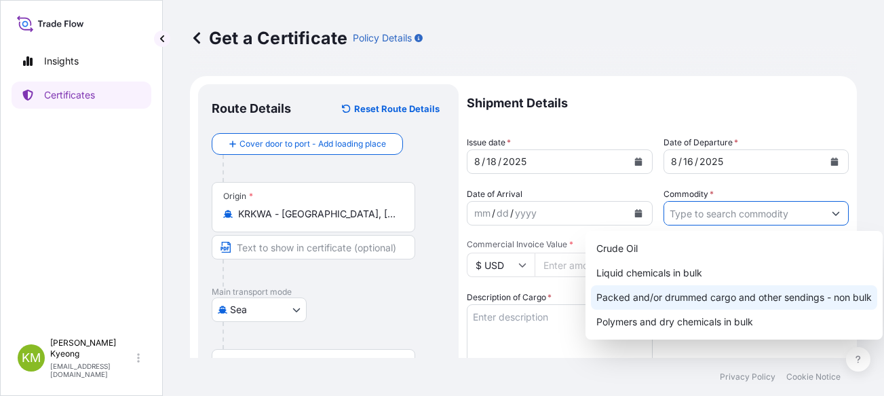
click at [779, 295] on div "Packed and/or drummed cargo and other sendings - non bulk" at bounding box center [734, 297] width 286 height 24
type input "Packed and/or drummed cargo and other sendings - non bulk"
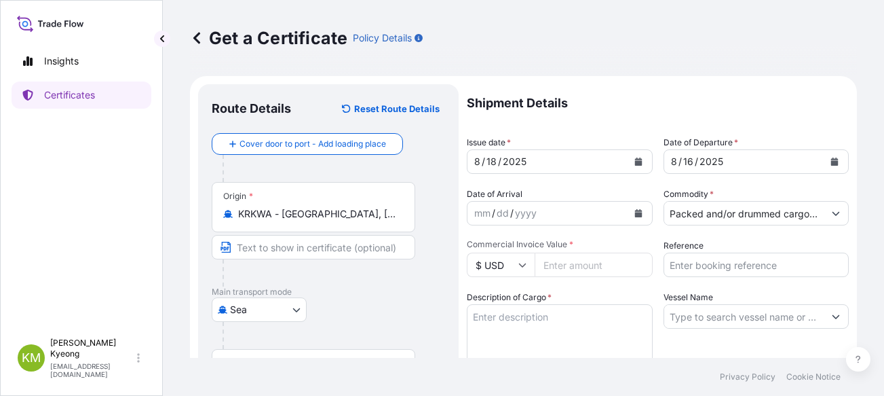
drag, startPoint x: 138, startPoint y: 179, endPoint x: 149, endPoint y: 181, distance: 10.4
click at [138, 179] on div "Insights Certificates" at bounding box center [82, 183] width 140 height 296
click at [575, 265] on input "Commercial Invoice Value *" at bounding box center [594, 264] width 118 height 24
type input "78750"
click at [664, 347] on div "Vessel Name" at bounding box center [757, 329] width 186 height 79
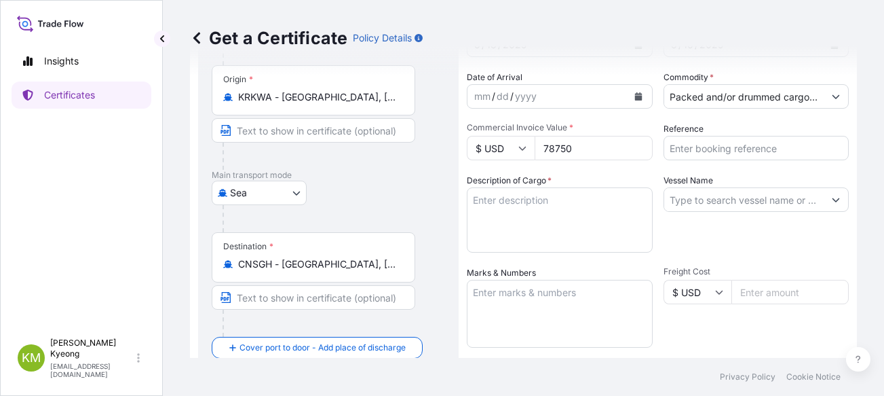
scroll to position [136, 0]
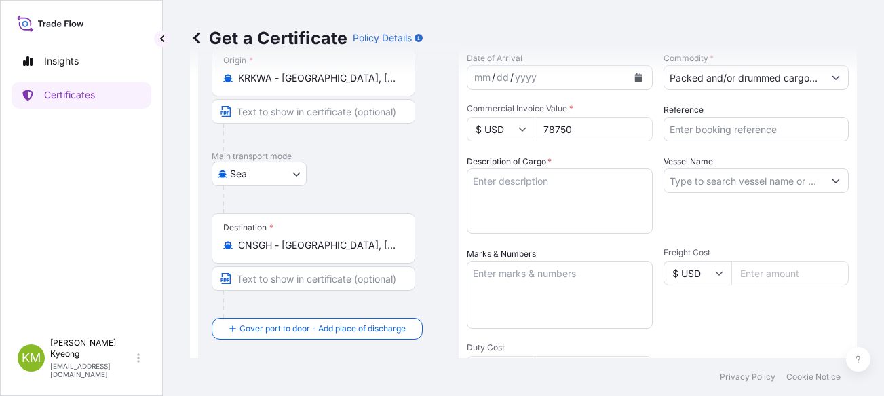
click at [725, 181] on input "Vessel Name" at bounding box center [744, 180] width 160 height 24
paste input "[MEDICAL_DATA][PERSON_NAME] /2525W"
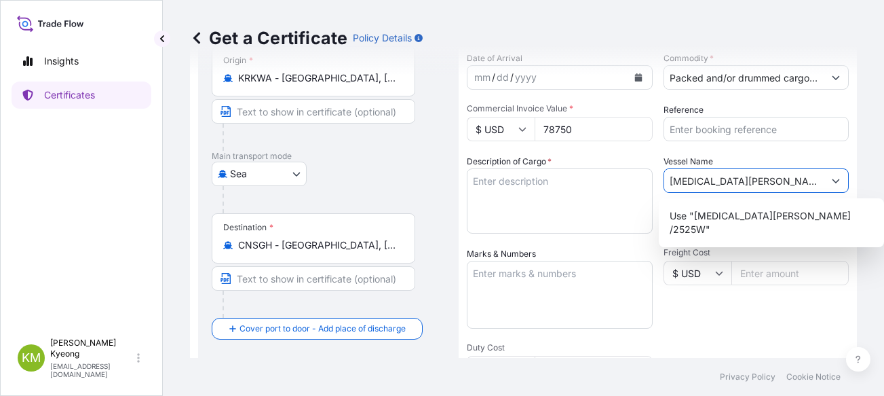
type input "[MEDICAL_DATA][PERSON_NAME] /2525W"
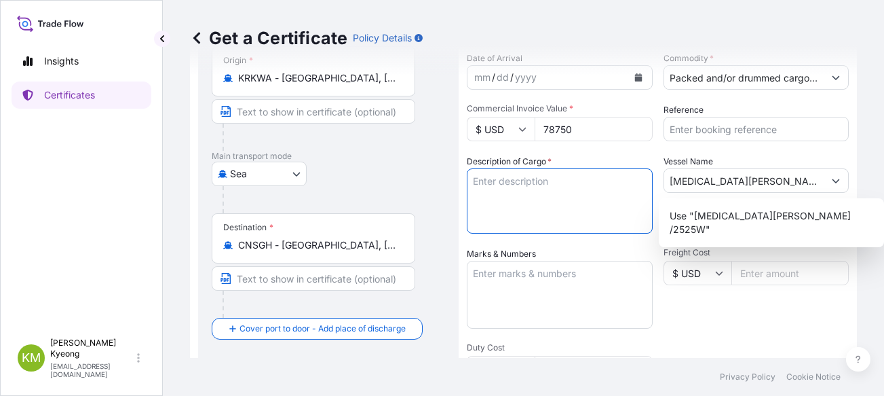
click at [540, 206] on textarea "Description of Cargo *" at bounding box center [560, 200] width 186 height 65
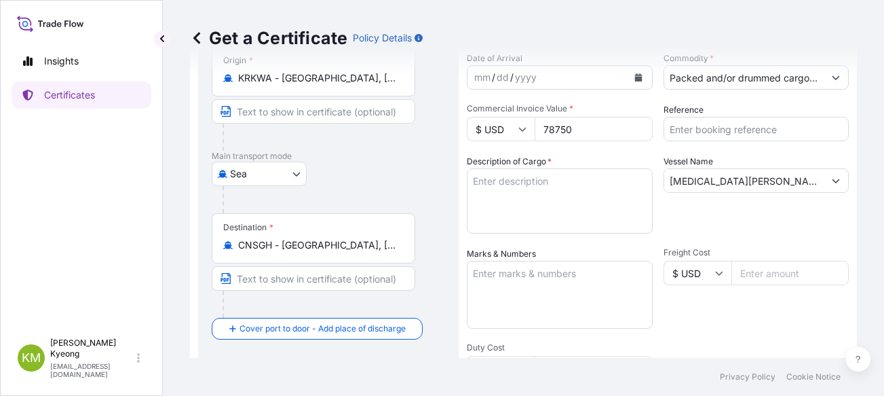
click at [394, 159] on p "Main transport mode" at bounding box center [328, 156] width 233 height 11
click at [550, 195] on textarea "Description of Cargo *" at bounding box center [560, 200] width 186 height 65
paste textarea "'POLYPROPYLENE HP461Y QUANTITY: 72MT"
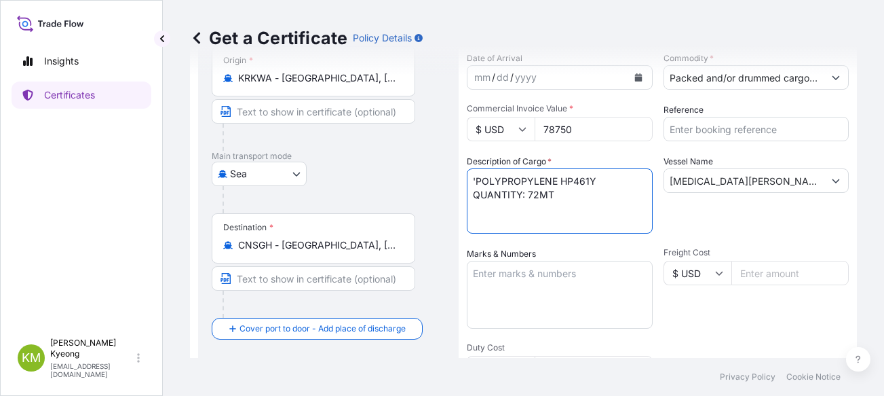
click at [472, 180] on textarea "'POLYPROPYLENE HP461Y QUANTITY: 72MT" at bounding box center [560, 200] width 186 height 65
type textarea "POLYPROPYLENE HP461Y QUANTITY: 72MT"
click at [585, 289] on textarea "Marks & Numbers" at bounding box center [560, 295] width 186 height 68
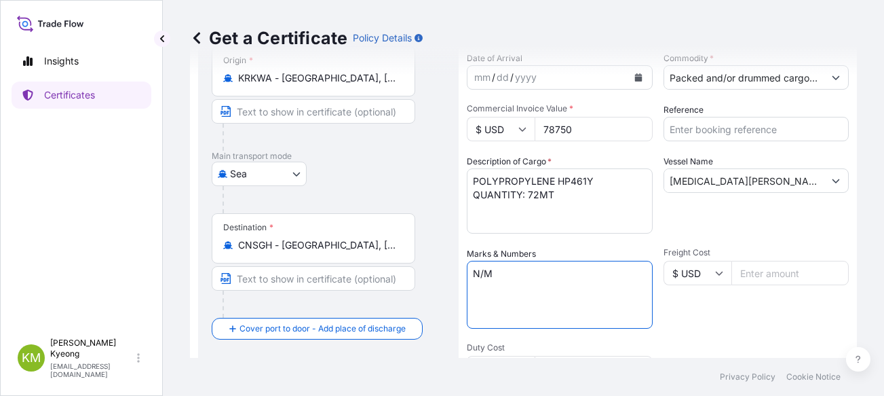
type textarea "N/M"
click at [725, 217] on div "Vessel Name [MEDICAL_DATA][PERSON_NAME] /2525W" at bounding box center [757, 194] width 186 height 79
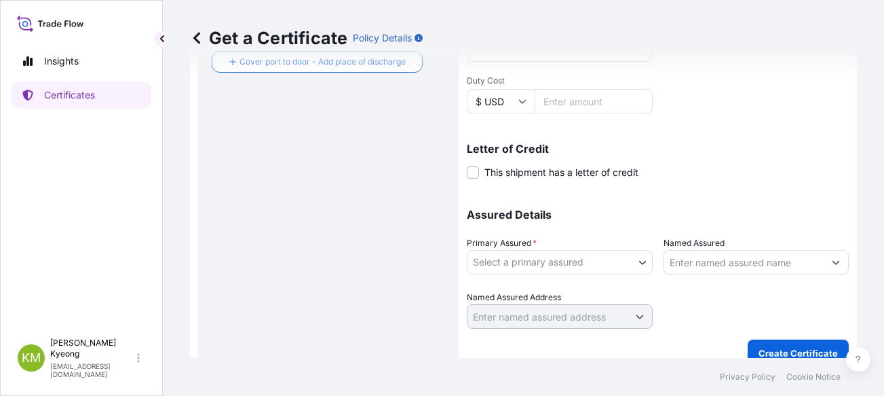
scroll to position [419, 0]
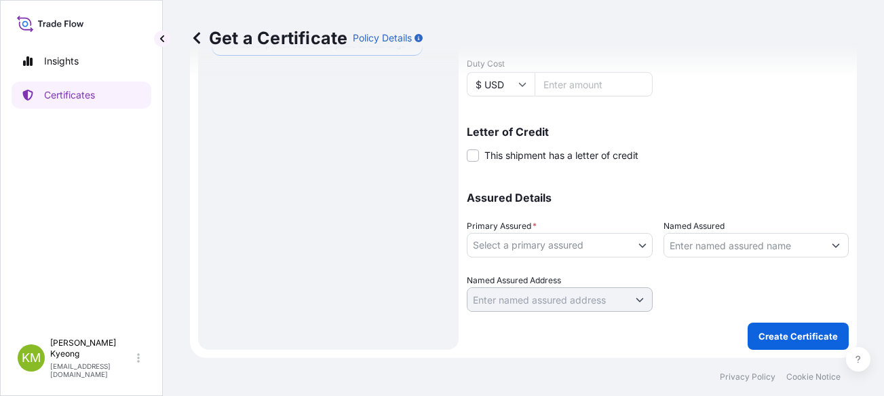
click at [507, 252] on body "Insights Certificates [PERSON_NAME] Min [PERSON_NAME] [EMAIL_ADDRESS][DOMAIN_NA…" at bounding box center [442, 198] width 884 height 396
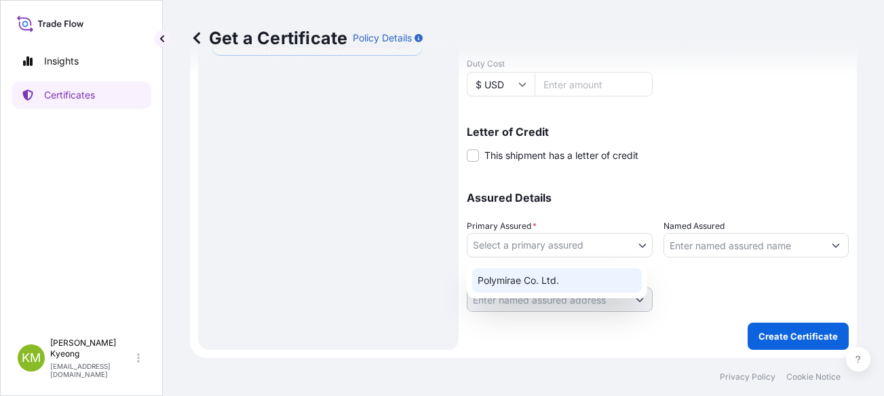
click at [526, 276] on div "Polymirae Co. Ltd." at bounding box center [557, 280] width 170 height 24
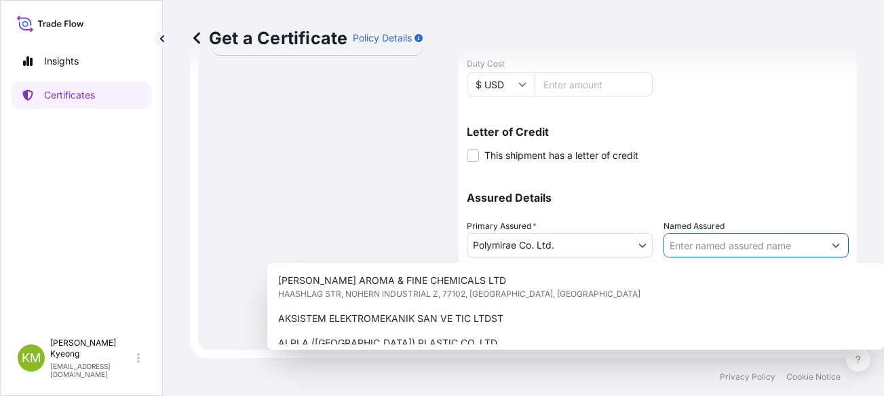
click at [696, 246] on input "Named Assured" at bounding box center [744, 245] width 160 height 24
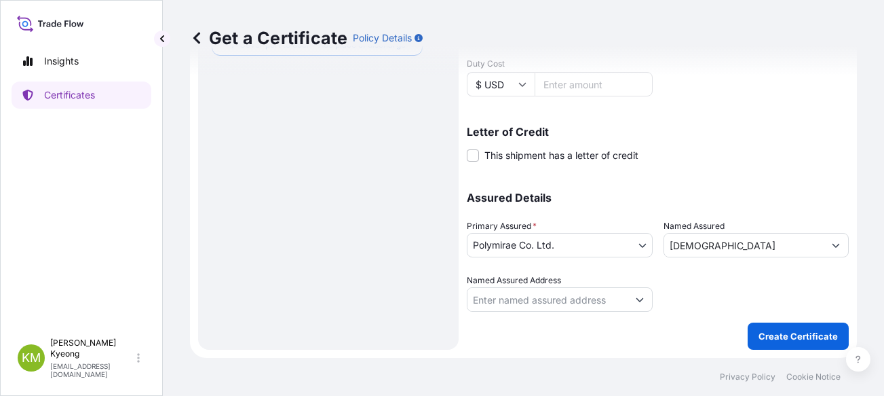
click at [714, 242] on input "[DEMOGRAPHIC_DATA]" at bounding box center [744, 245] width 160 height 24
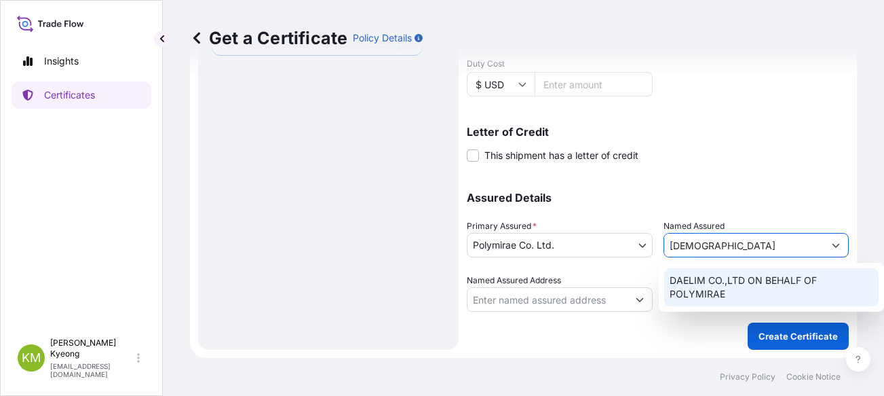
click at [725, 275] on span "DAELIM CO.,LTD ON BEHALF OF POLYMIRAE" at bounding box center [772, 286] width 204 height 27
type input "DAELIM CO.,LTD ON BEHALF OF POLYMIRAE"
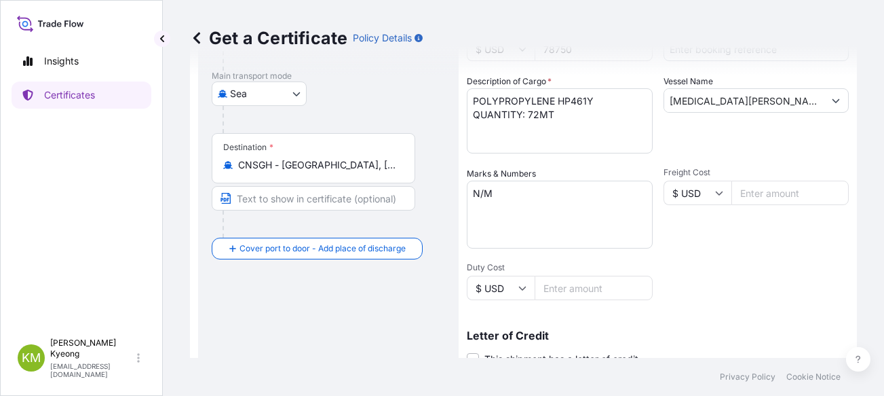
scroll to position [12, 0]
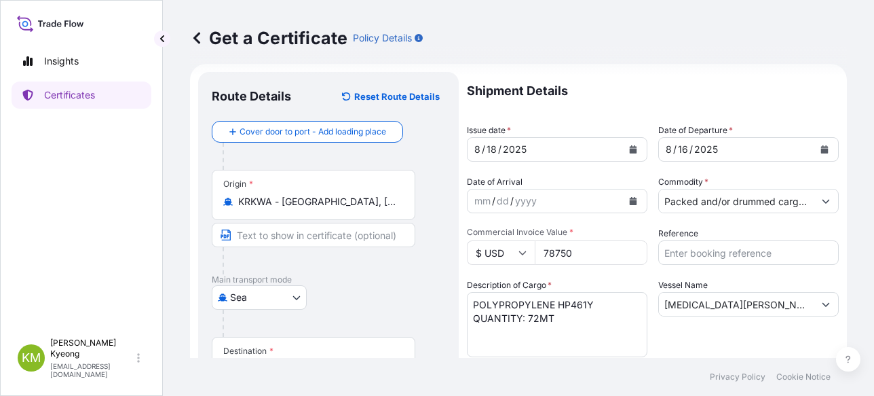
click at [616, 271] on div "Shipment Details Issue date * [DATE] Date of Departure * [DATE] Date of Arrival…" at bounding box center [653, 395] width 372 height 647
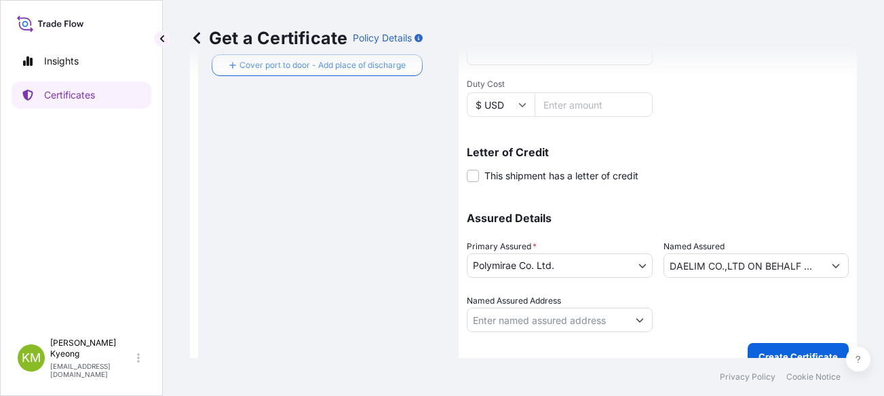
scroll to position [419, 0]
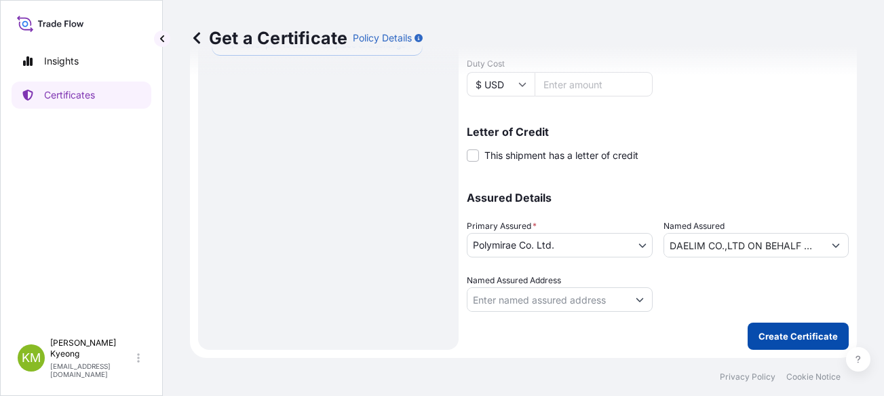
click at [789, 336] on p "Create Certificate" at bounding box center [798, 336] width 79 height 14
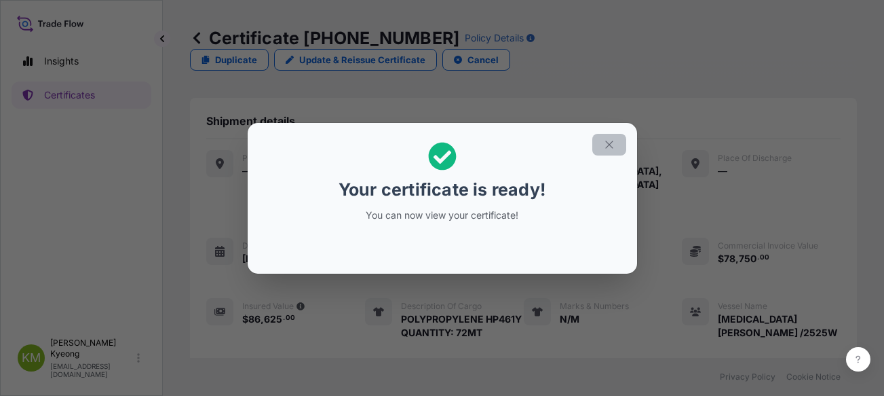
click at [614, 147] on icon "button" at bounding box center [609, 144] width 12 height 12
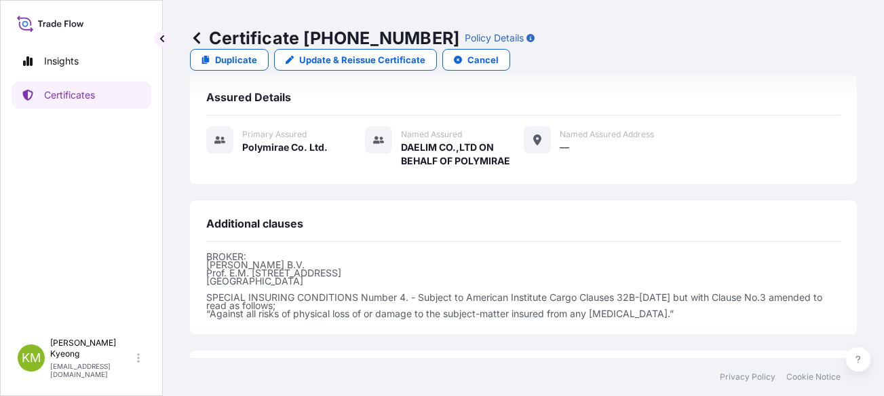
scroll to position [442, 0]
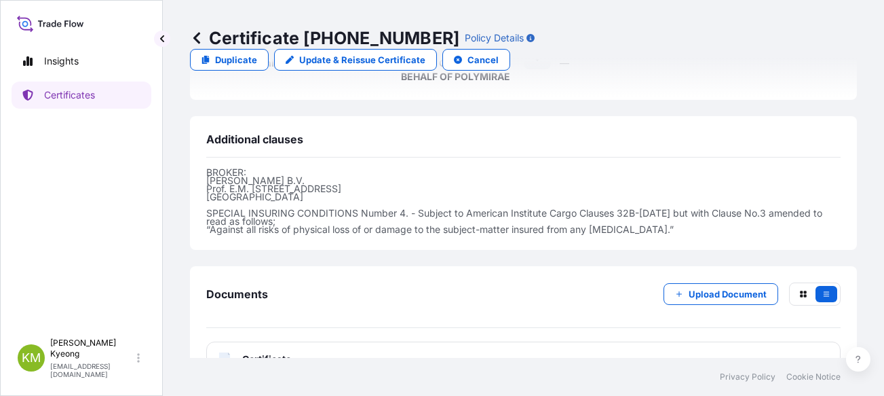
click at [276, 352] on span "Certificate" at bounding box center [266, 359] width 49 height 14
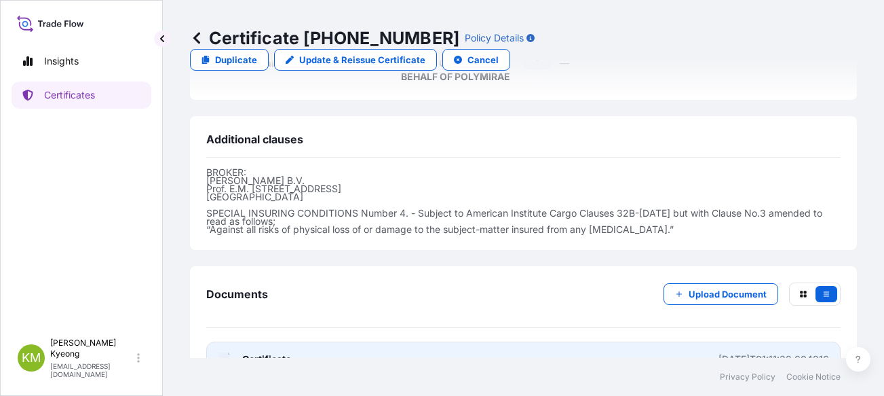
click at [261, 352] on span "Certificate" at bounding box center [266, 359] width 49 height 14
